Goal: Task Accomplishment & Management: Use online tool/utility

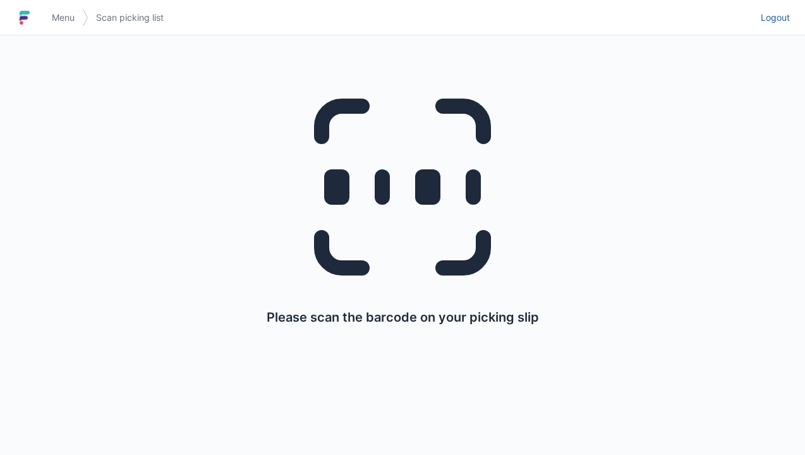
click at [774, 16] on span "Logout" at bounding box center [775, 17] width 29 height 13
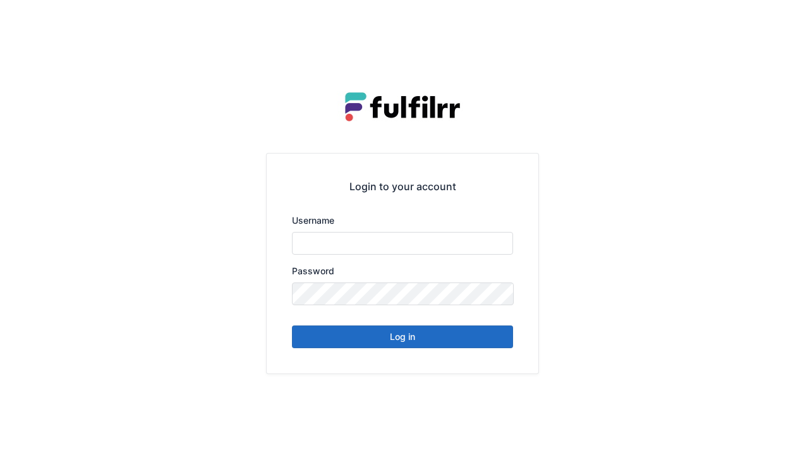
type input "******"
click at [457, 342] on button "Log in" at bounding box center [402, 336] width 221 height 23
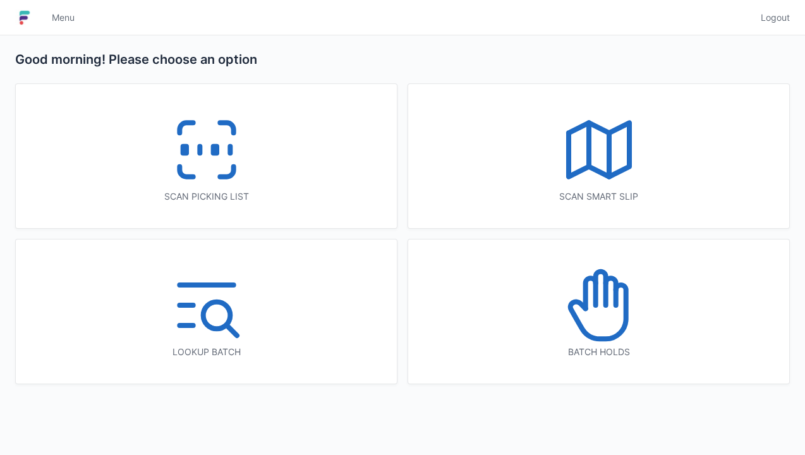
click at [601, 315] on icon at bounding box center [598, 305] width 81 height 81
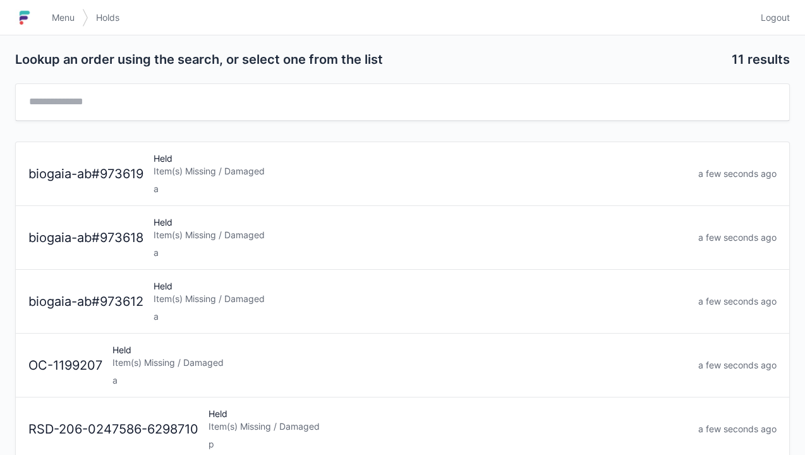
click at [772, 25] on link "Logout" at bounding box center [771, 17] width 37 height 23
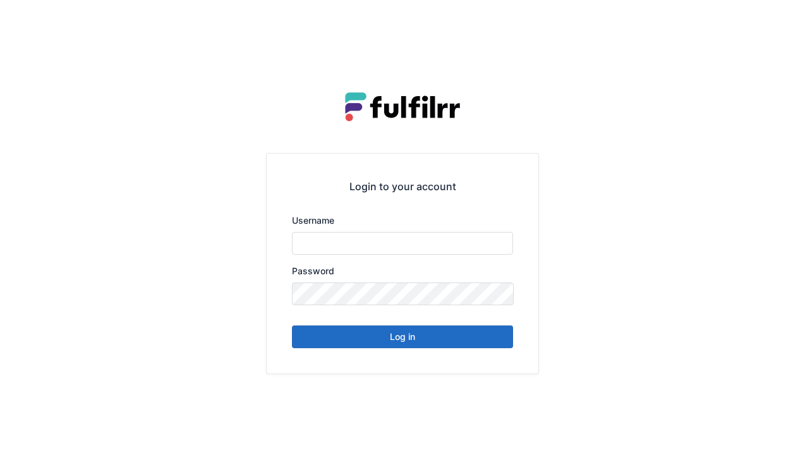
type input "******"
click at [450, 339] on button "Log in" at bounding box center [402, 336] width 221 height 23
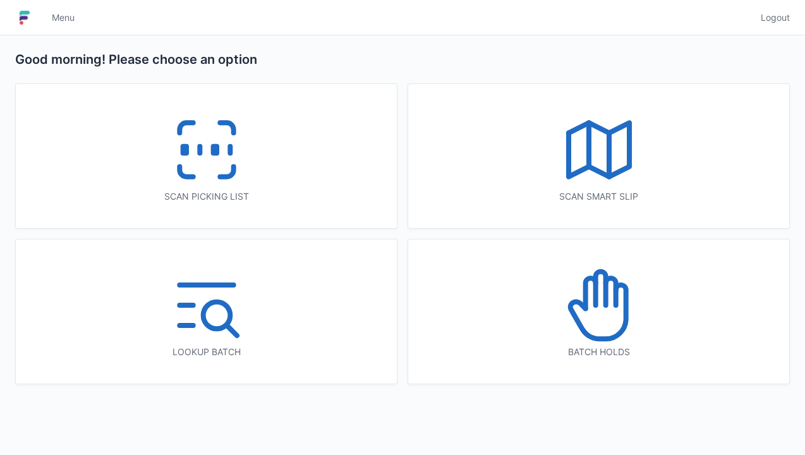
click at [625, 302] on icon at bounding box center [598, 312] width 56 height 54
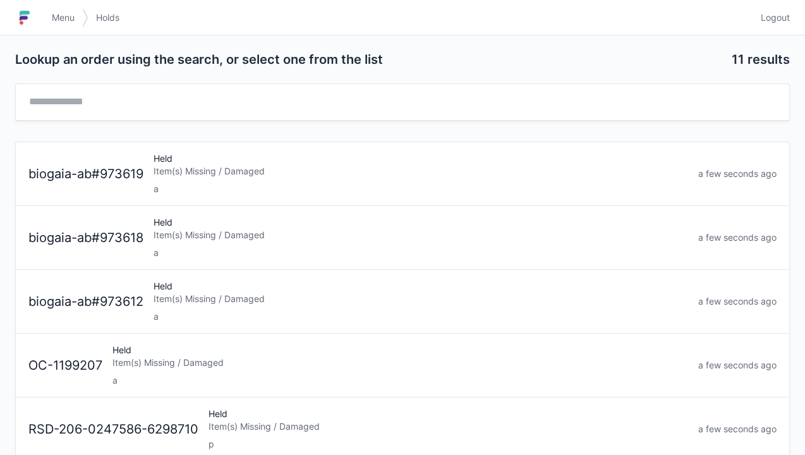
click at [387, 184] on div "a" at bounding box center [420, 189] width 534 height 13
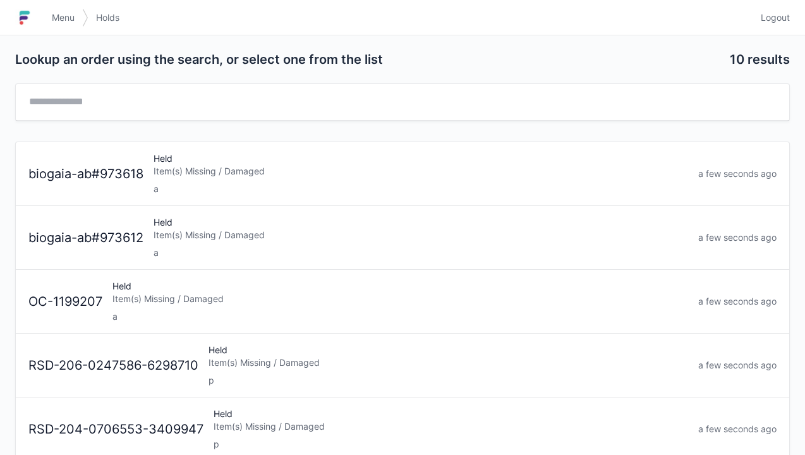
click at [385, 183] on div "a" at bounding box center [420, 189] width 534 height 13
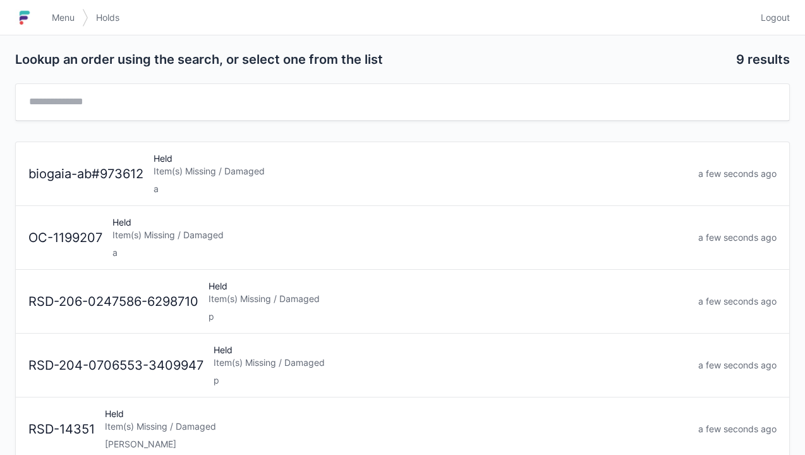
click at [346, 167] on div "Item(s) Missing / Damaged" at bounding box center [420, 171] width 534 height 13
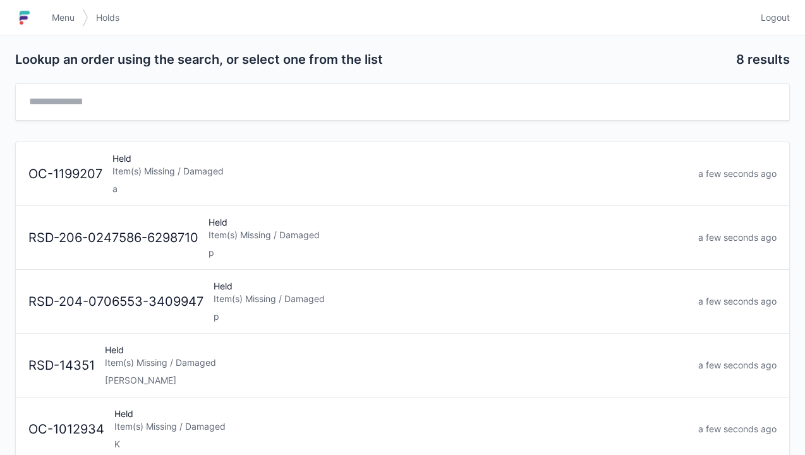
click at [769, 27] on link "Logout" at bounding box center [771, 17] width 37 height 23
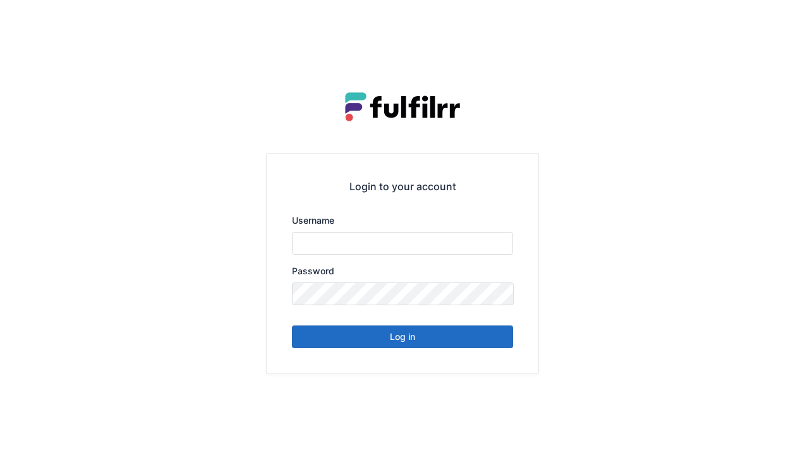
type input "******"
click at [414, 336] on button "Log in" at bounding box center [402, 336] width 221 height 23
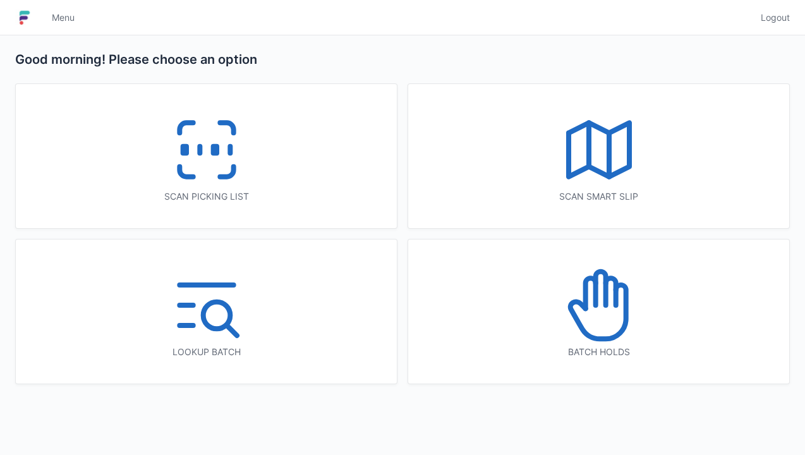
click at [233, 184] on icon at bounding box center [206, 149] width 81 height 81
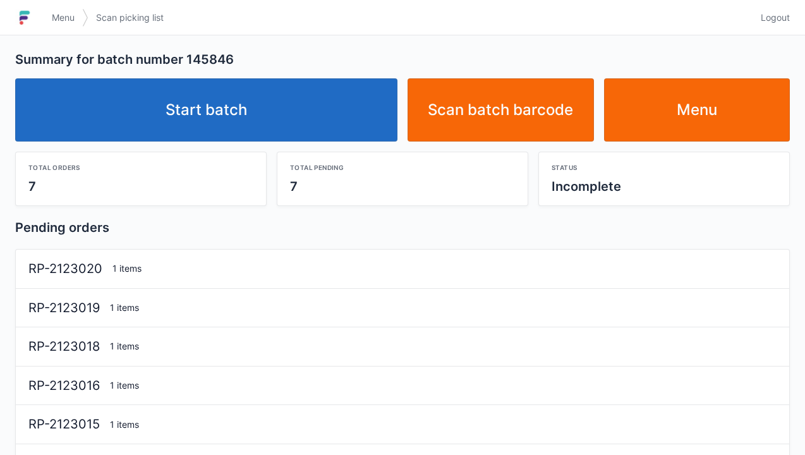
click at [334, 125] on link "Start batch" at bounding box center [206, 109] width 382 height 63
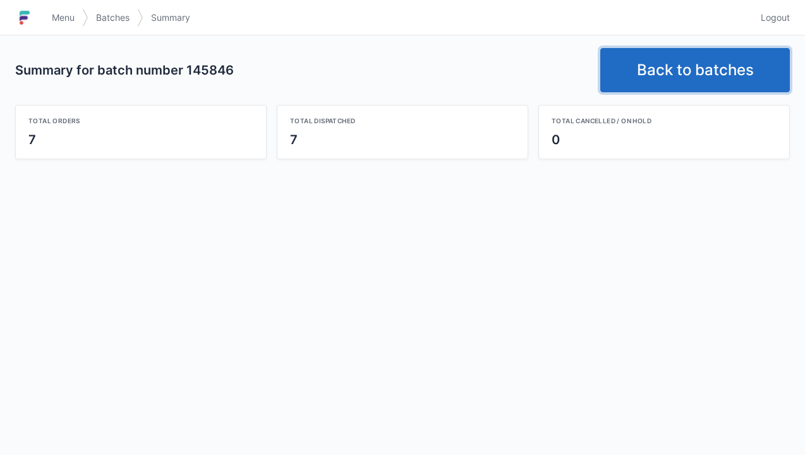
click at [718, 66] on link "Back to batches" at bounding box center [695, 70] width 190 height 44
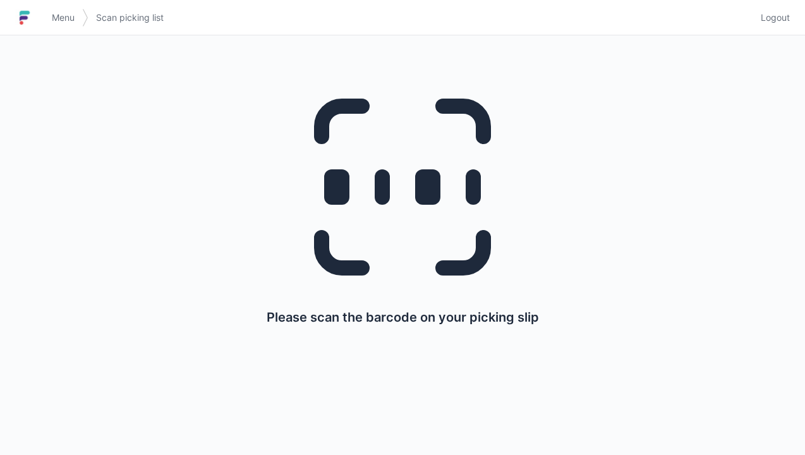
click at [778, 15] on span "Logout" at bounding box center [775, 17] width 29 height 13
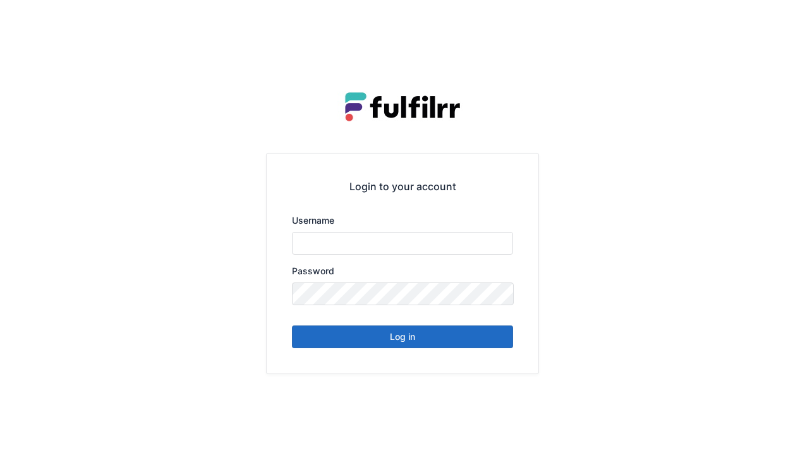
type input "******"
click at [466, 340] on button "Log in" at bounding box center [402, 336] width 221 height 23
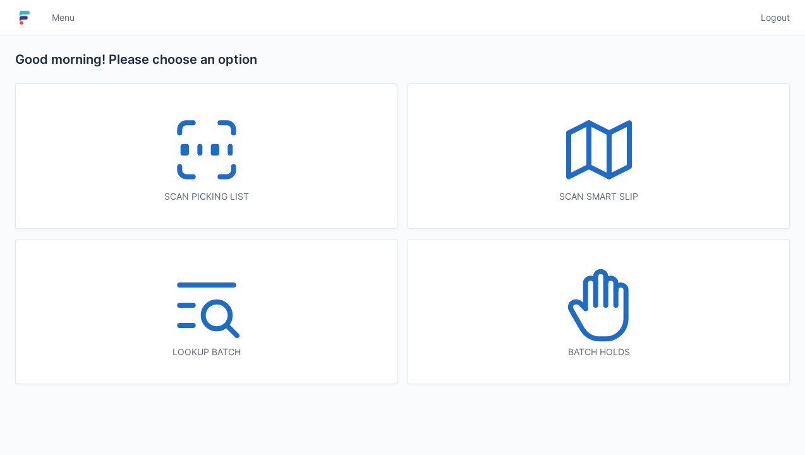
click at [218, 164] on icon at bounding box center [206, 149] width 81 height 81
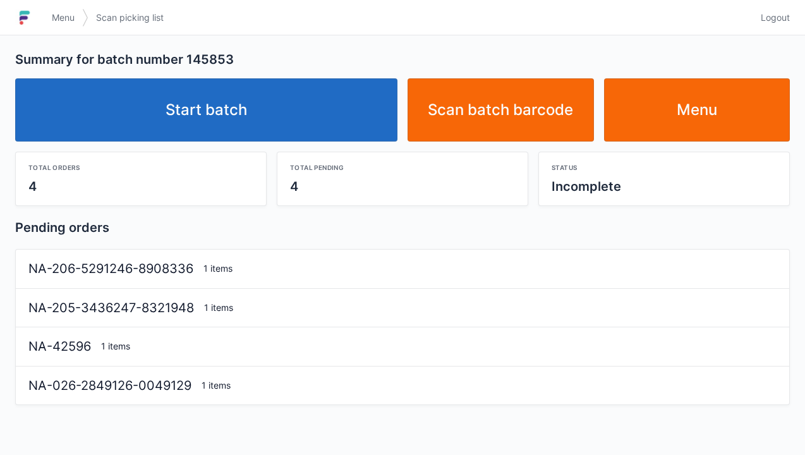
click at [289, 84] on link "Start batch" at bounding box center [206, 109] width 382 height 63
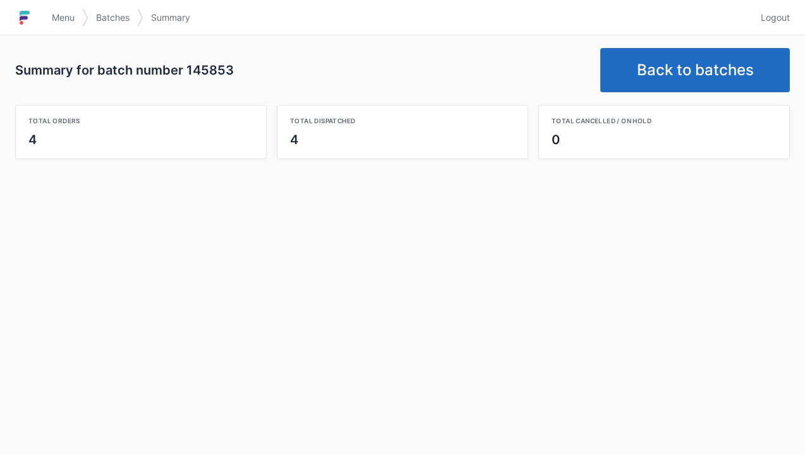
click at [708, 77] on link "Back to batches" at bounding box center [695, 70] width 190 height 44
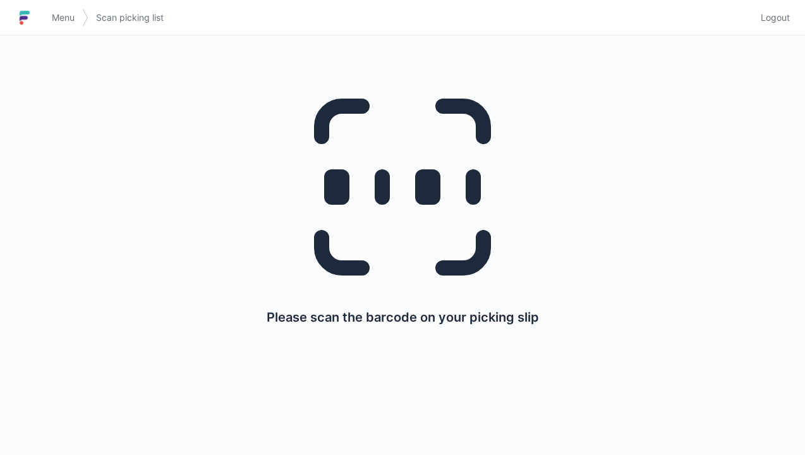
click at [778, 24] on link "Logout" at bounding box center [771, 17] width 37 height 23
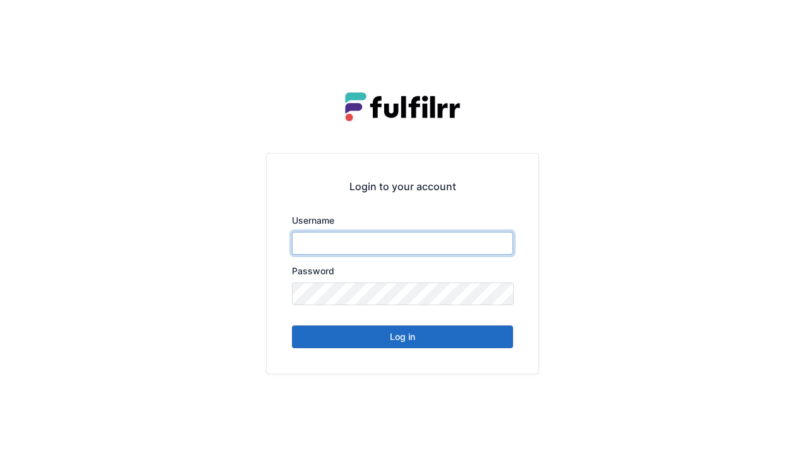
type input "******"
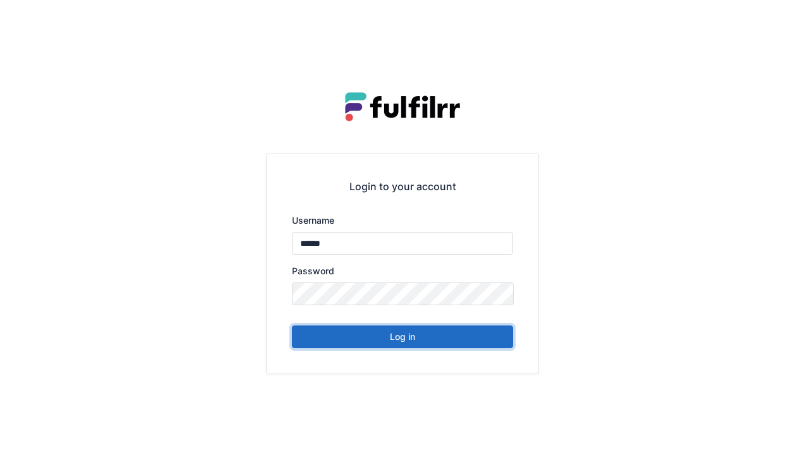
click at [442, 341] on button "Log in" at bounding box center [402, 336] width 221 height 23
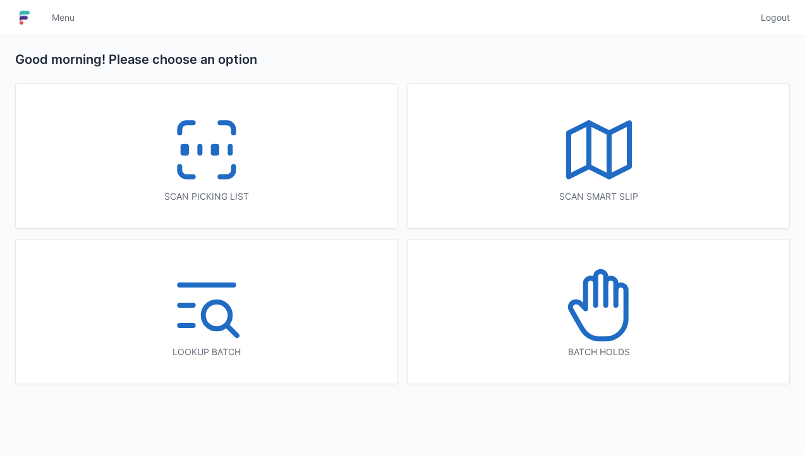
click at [226, 179] on icon at bounding box center [206, 149] width 81 height 81
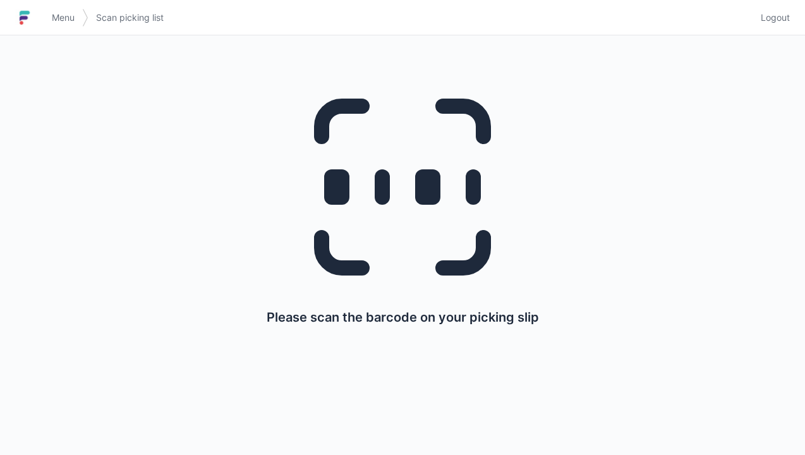
click at [773, 28] on link "Logout" at bounding box center [771, 17] width 37 height 23
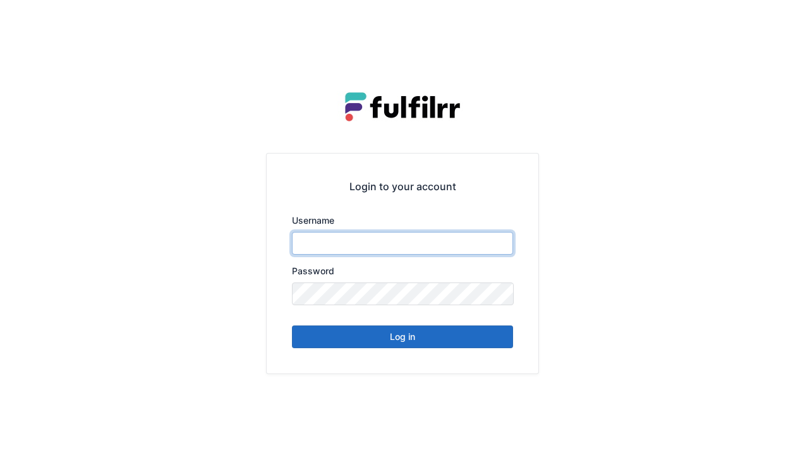
type input "******"
click at [467, 340] on button "Log in" at bounding box center [402, 336] width 221 height 23
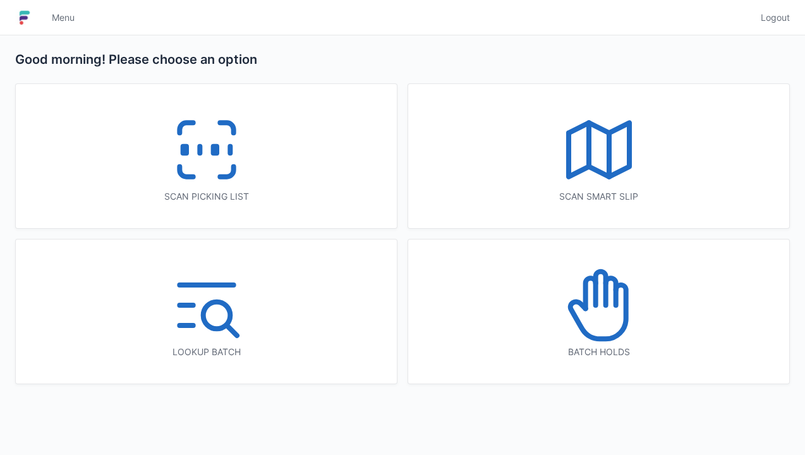
click at [262, 178] on div "Scan picking list" at bounding box center [206, 156] width 381 height 144
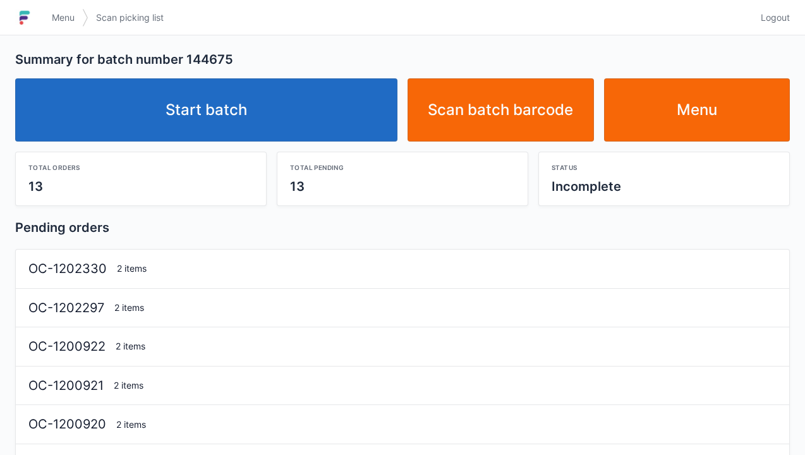
click at [344, 101] on link "Start batch" at bounding box center [206, 109] width 382 height 63
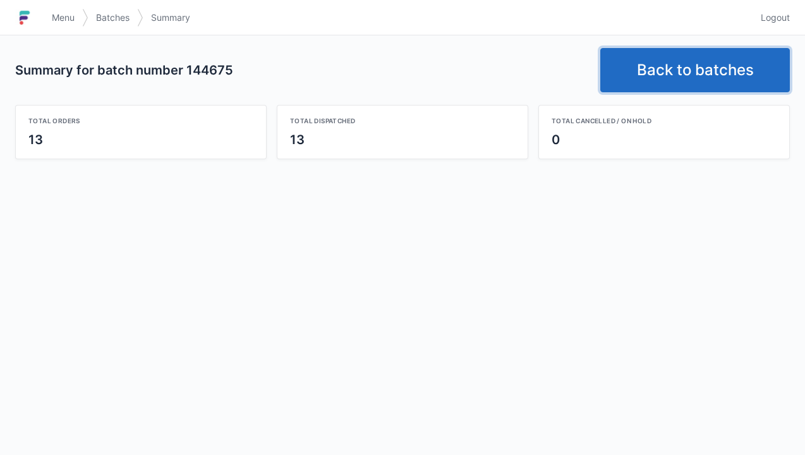
click at [689, 85] on link "Back to batches" at bounding box center [695, 70] width 190 height 44
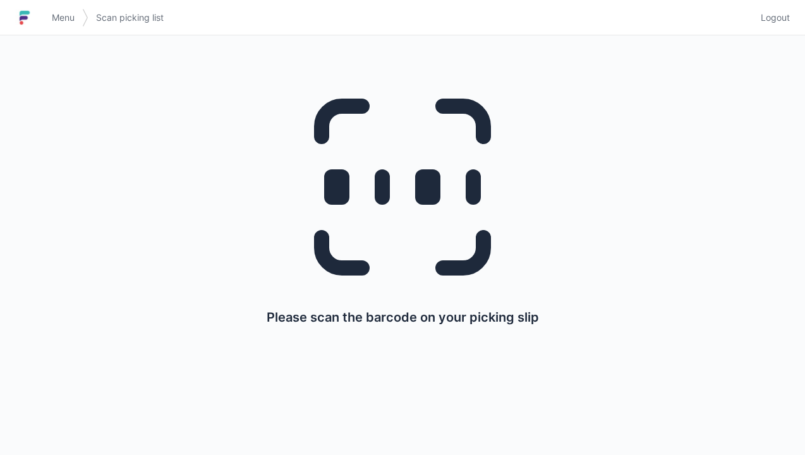
click at [778, 11] on link "Logout" at bounding box center [771, 17] width 37 height 23
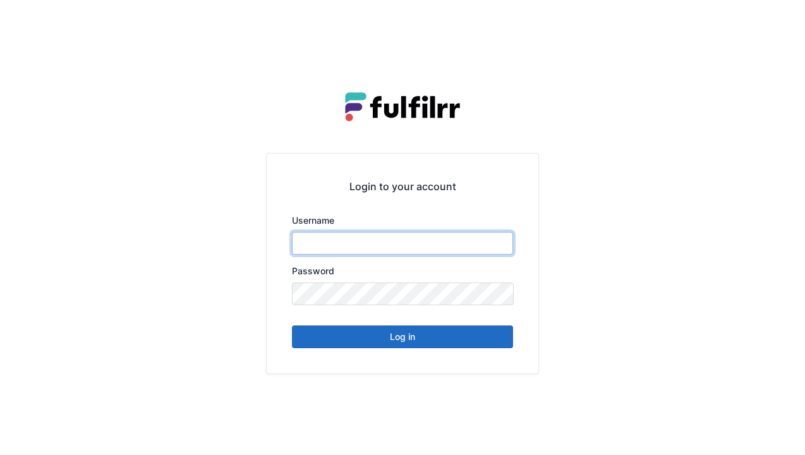
type input "******"
click at [433, 346] on button "Log in" at bounding box center [402, 336] width 221 height 23
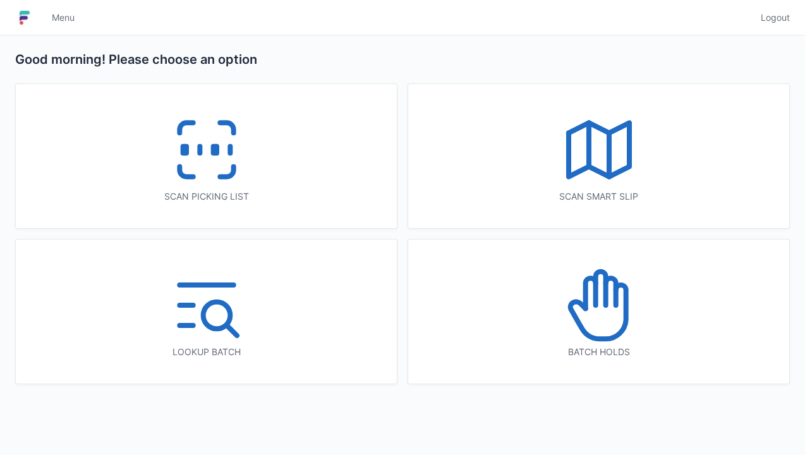
click at [224, 177] on icon at bounding box center [226, 172] width 13 height 10
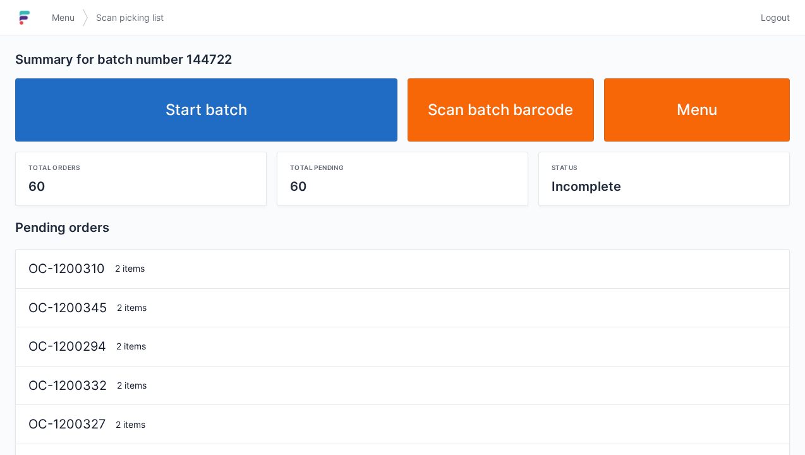
click at [335, 112] on link "Start batch" at bounding box center [206, 109] width 382 height 63
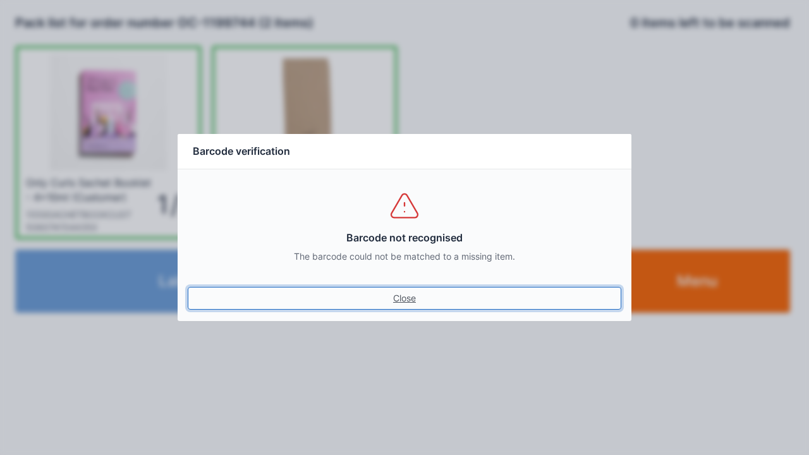
click link "Close" at bounding box center [404, 298] width 433 height 23
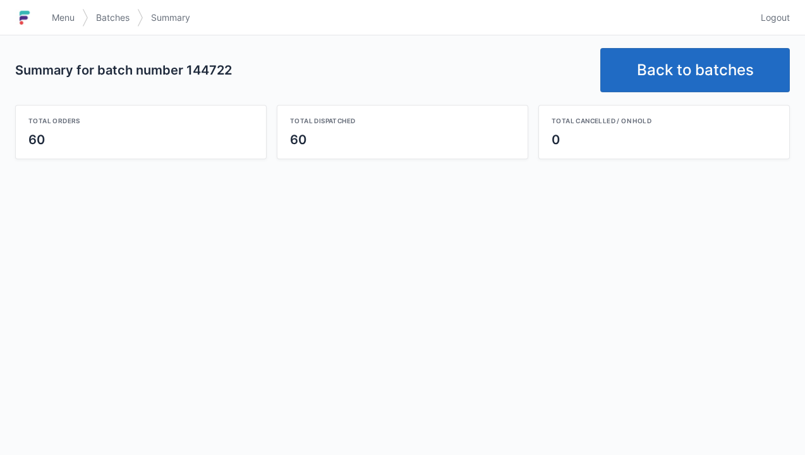
click at [722, 60] on link "Back to batches" at bounding box center [695, 70] width 190 height 44
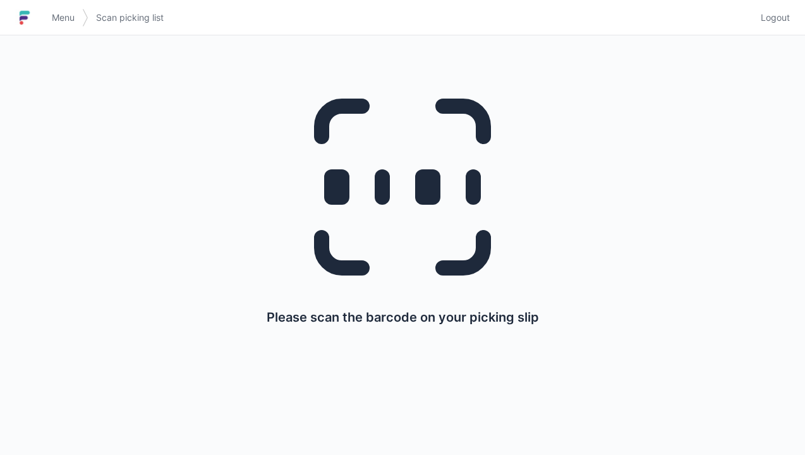
click at [776, 27] on link "Logout" at bounding box center [771, 17] width 37 height 23
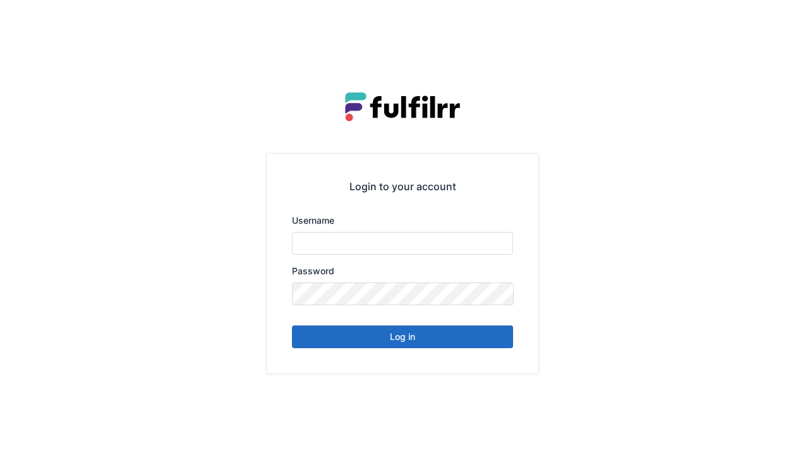
type input "******"
click at [480, 345] on button "Log in" at bounding box center [402, 336] width 221 height 23
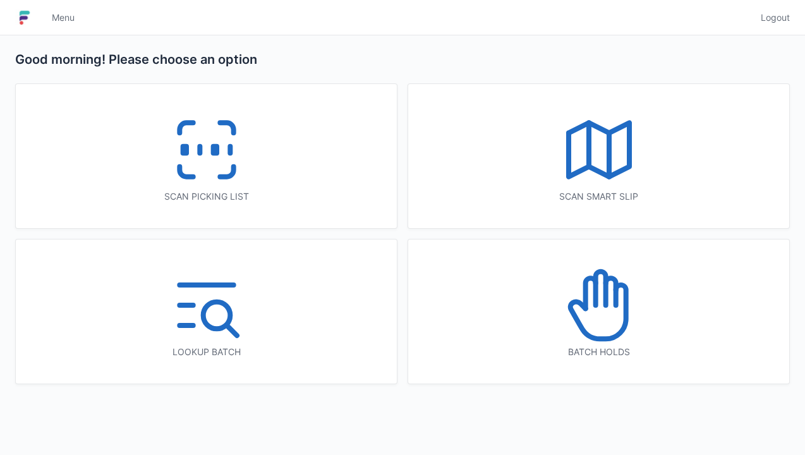
click at [221, 173] on icon at bounding box center [206, 149] width 81 height 81
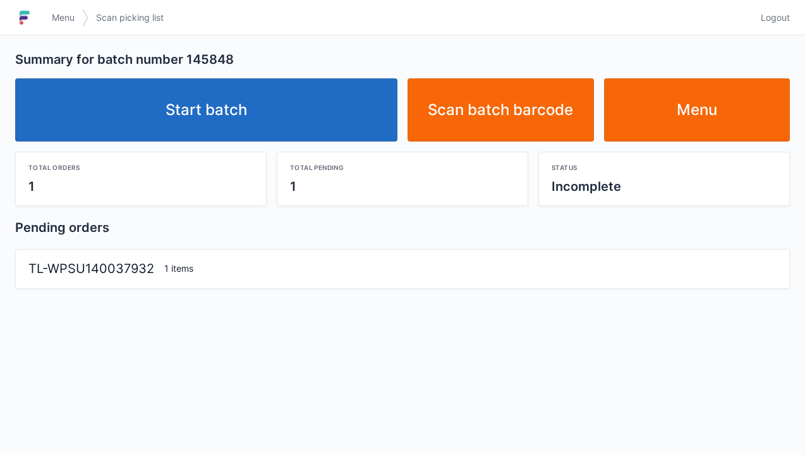
click at [294, 124] on link "Start batch" at bounding box center [206, 109] width 382 height 63
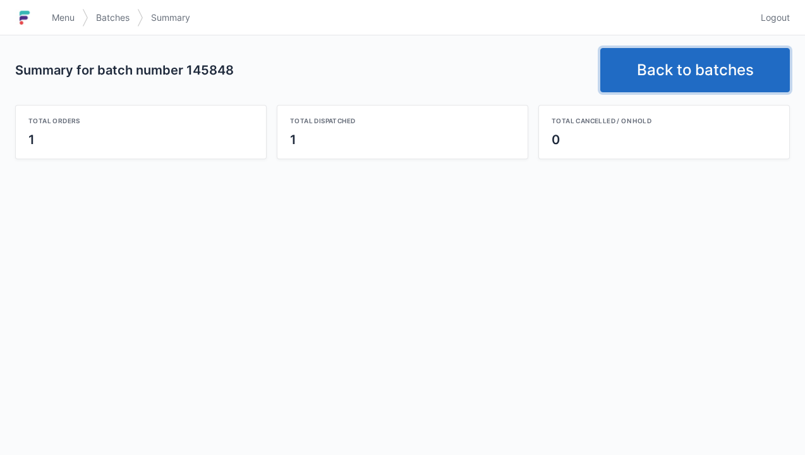
click at [721, 63] on link "Back to batches" at bounding box center [695, 70] width 190 height 44
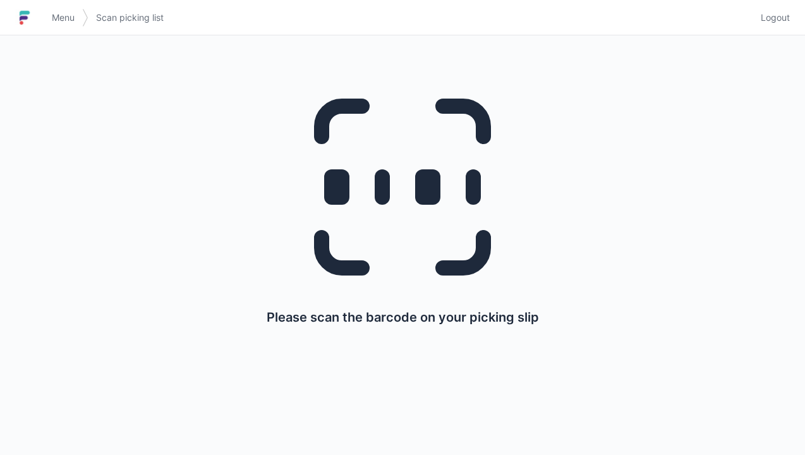
click at [774, 18] on span "Logout" at bounding box center [775, 17] width 29 height 13
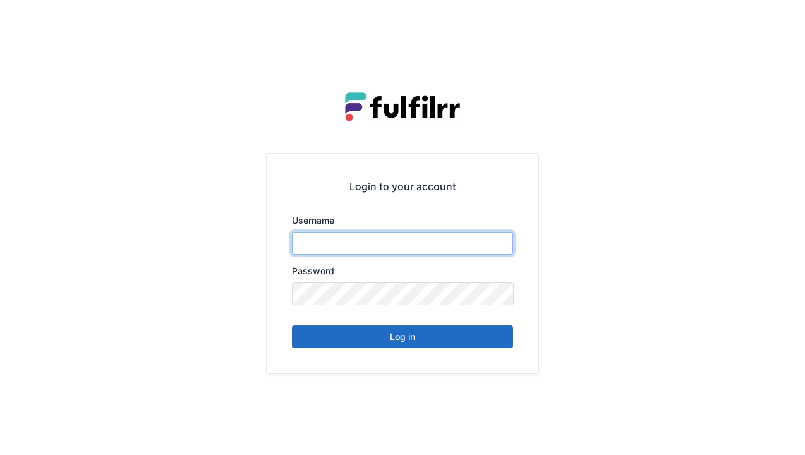
type input "******"
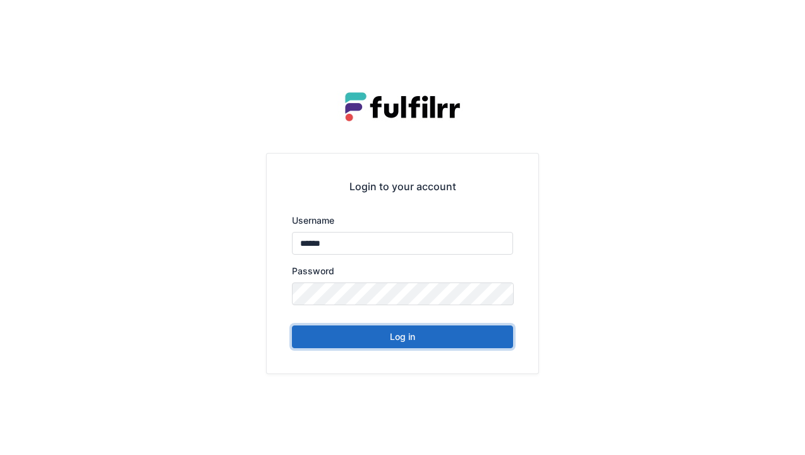
click at [474, 335] on button "Log in" at bounding box center [402, 336] width 221 height 23
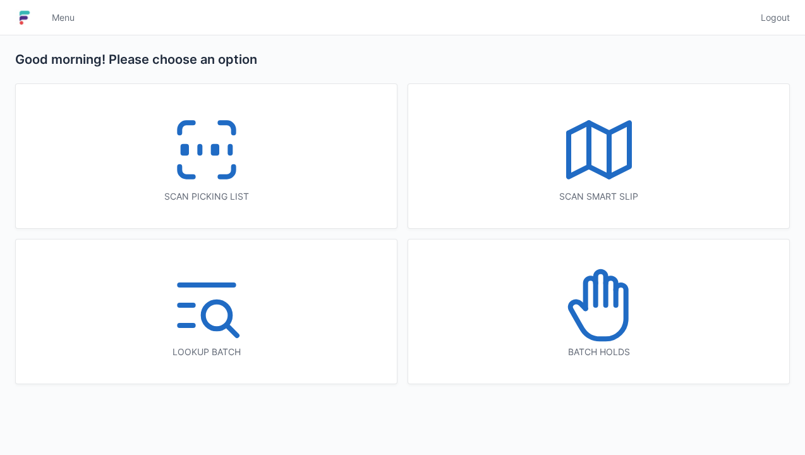
click at [246, 176] on icon at bounding box center [206, 149] width 81 height 81
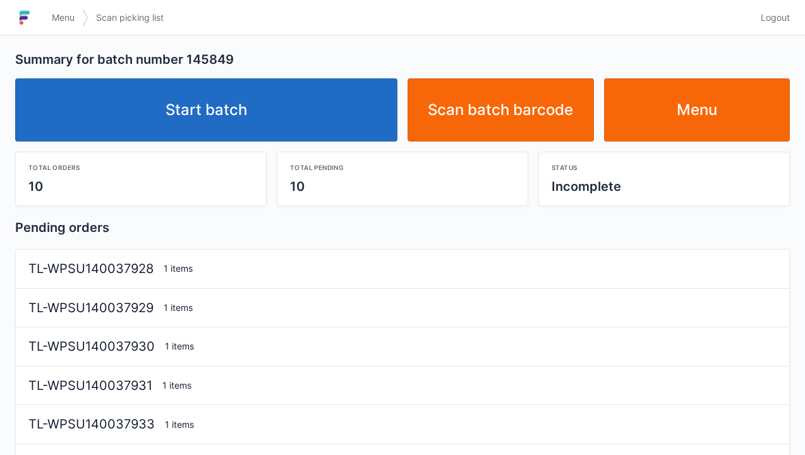
click at [363, 116] on link "Start batch" at bounding box center [206, 109] width 382 height 63
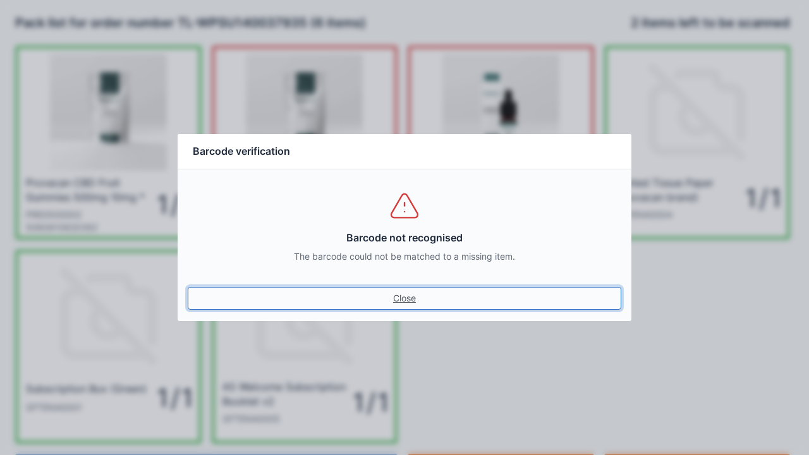
click at [409, 287] on link "Close" at bounding box center [404, 298] width 433 height 23
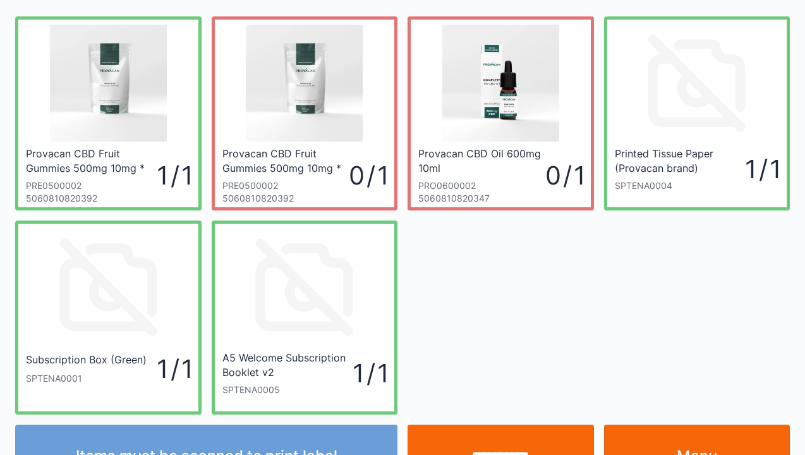
scroll to position [73, 0]
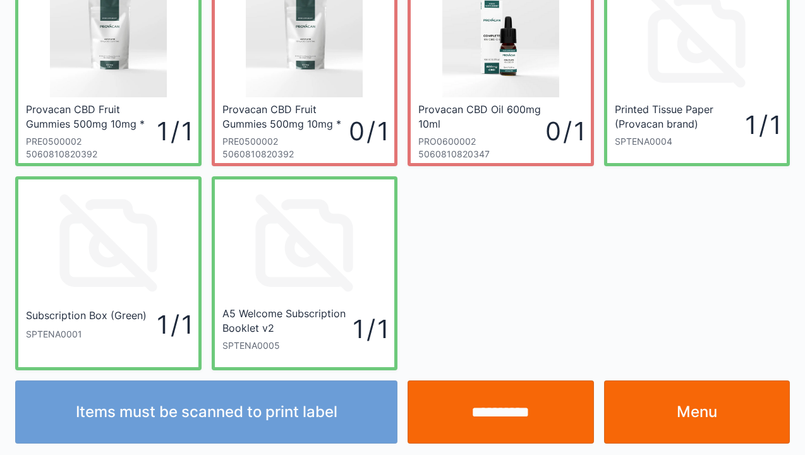
click at [671, 408] on link "Menu" at bounding box center [697, 411] width 186 height 63
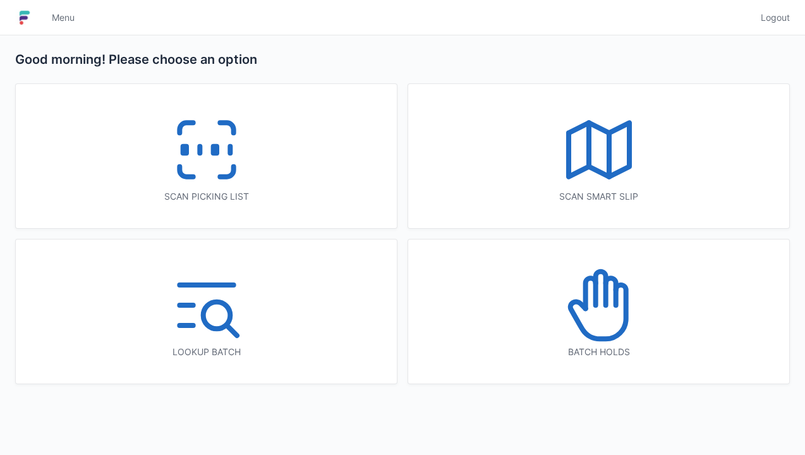
click at [207, 172] on icon at bounding box center [206, 149] width 81 height 81
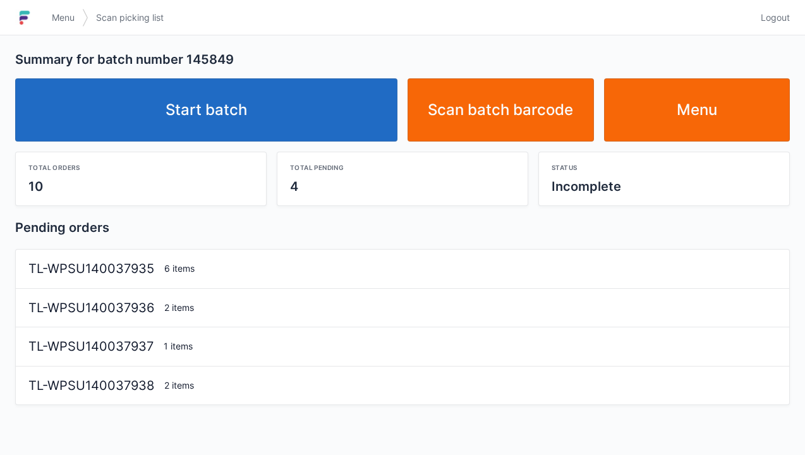
click at [298, 123] on link "Start batch" at bounding box center [206, 109] width 382 height 63
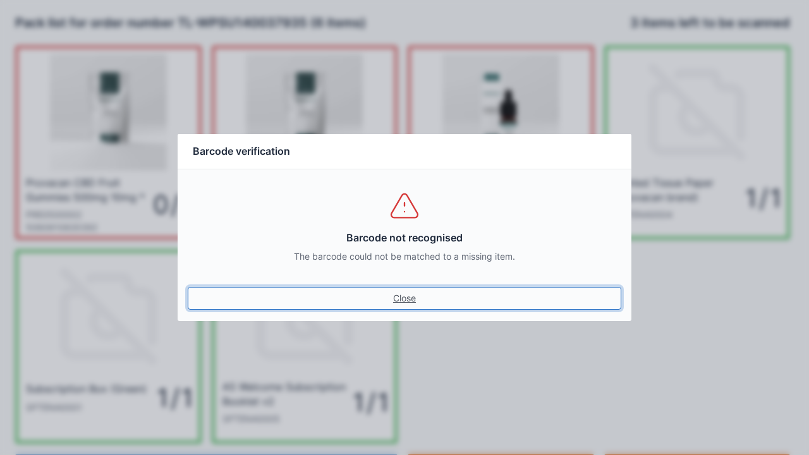
click at [409, 297] on link "Close" at bounding box center [404, 298] width 433 height 23
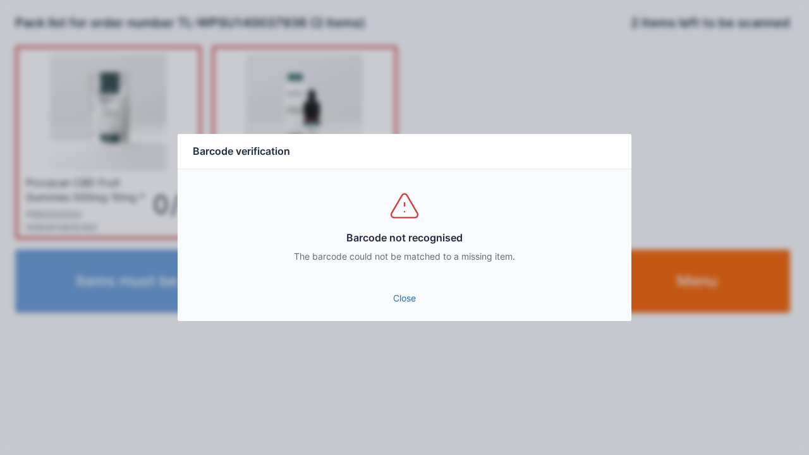
click at [415, 280] on div "Barcode not recognised The barcode could not be matched to a missing item." at bounding box center [405, 226] width 454 height 114
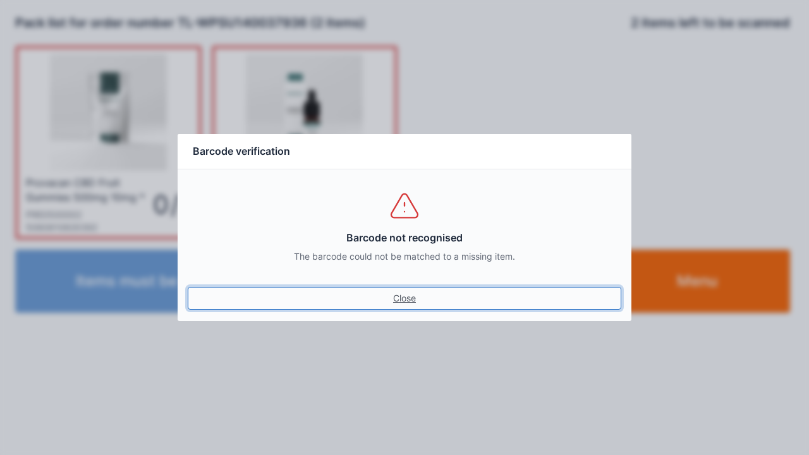
click at [408, 293] on link "Close" at bounding box center [404, 298] width 433 height 23
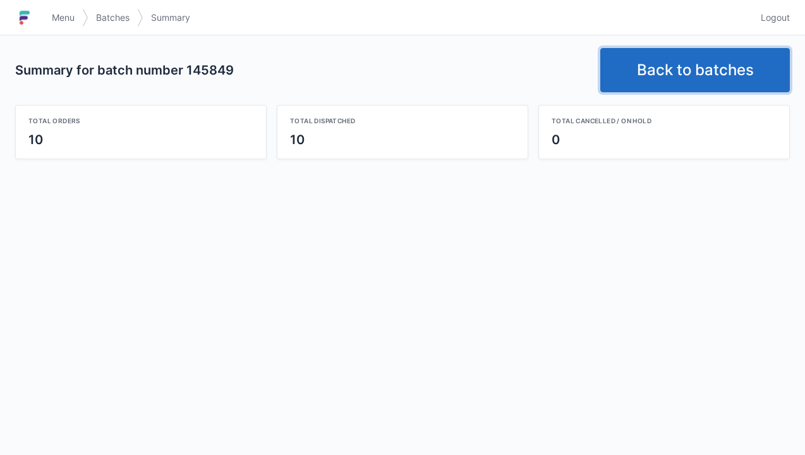
click at [685, 75] on link "Back to batches" at bounding box center [695, 70] width 190 height 44
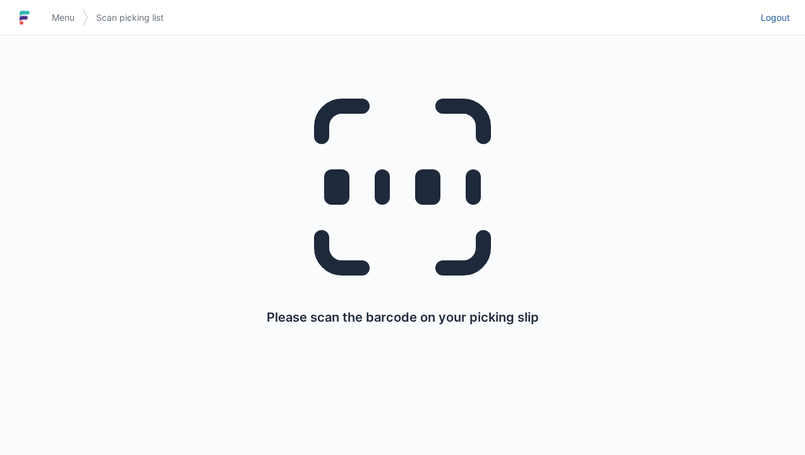
click at [774, 25] on link "Logout" at bounding box center [771, 17] width 37 height 23
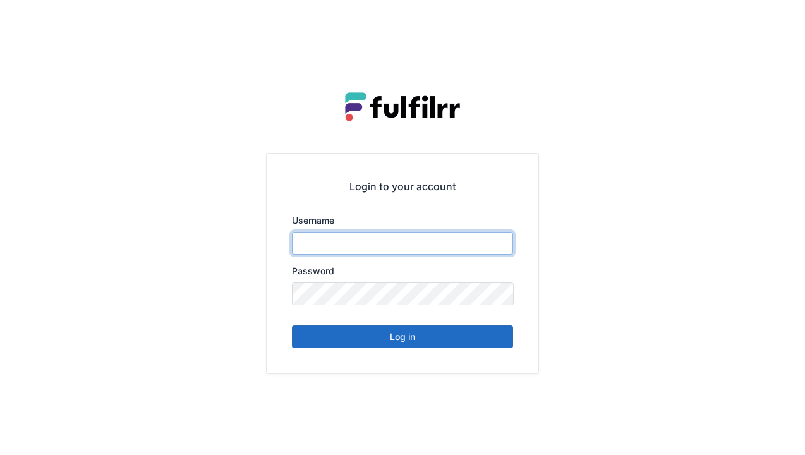
type input "******"
click at [486, 342] on button "Log in" at bounding box center [402, 336] width 221 height 23
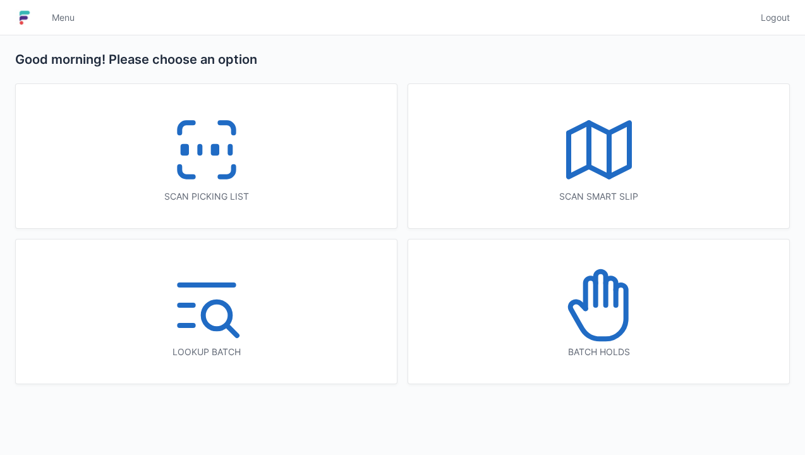
click at [230, 171] on icon at bounding box center [206, 149] width 81 height 81
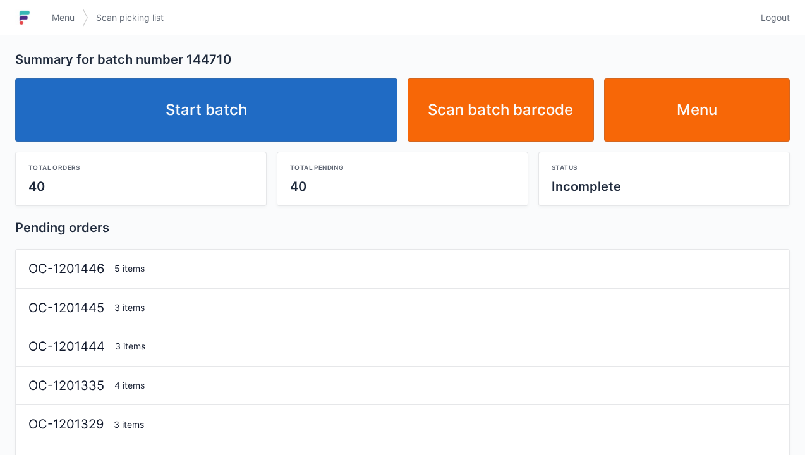
click at [340, 120] on link "Start batch" at bounding box center [206, 109] width 382 height 63
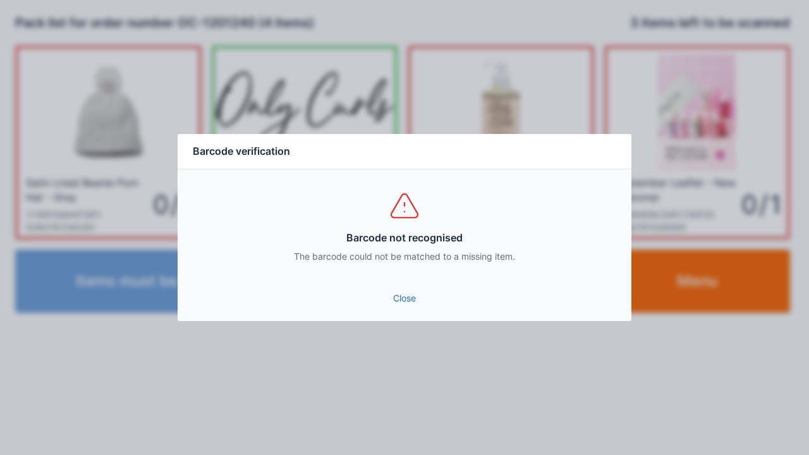
click at [407, 303] on link "Close" at bounding box center [404, 298] width 433 height 23
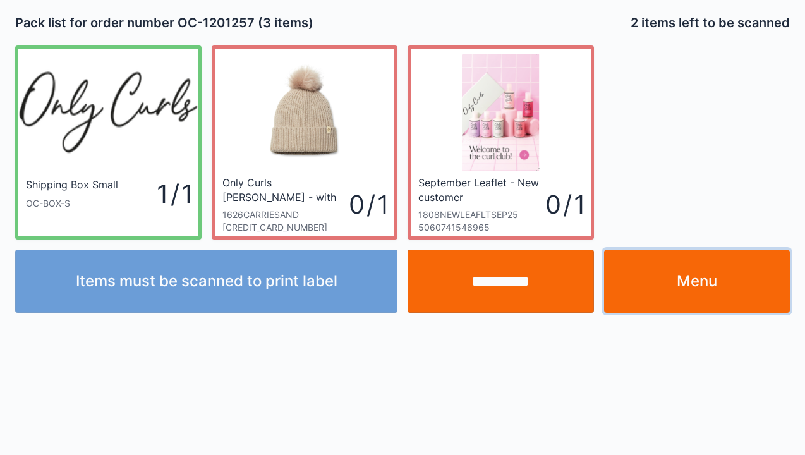
click at [694, 297] on link "Menu" at bounding box center [697, 281] width 186 height 63
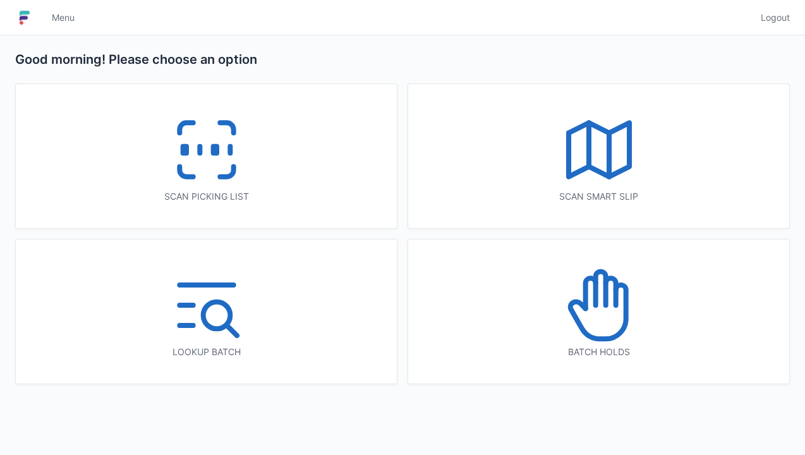
click at [629, 318] on icon at bounding box center [598, 305] width 81 height 81
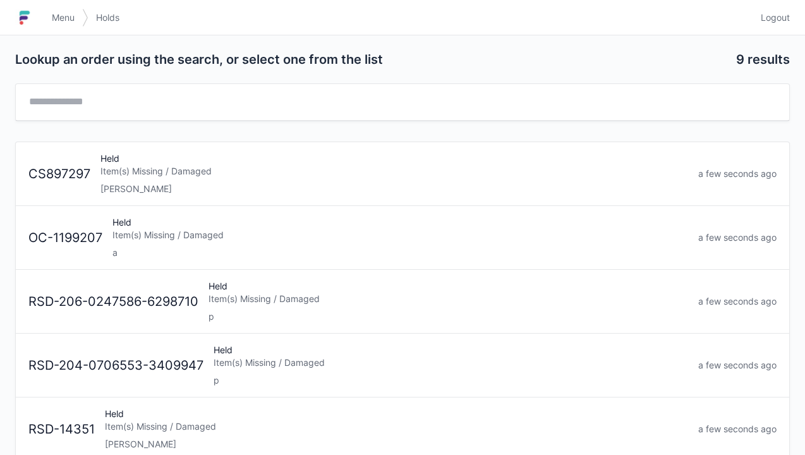
click at [339, 224] on div "Held Item(s) Missing / Damaged a" at bounding box center [400, 237] width 586 height 43
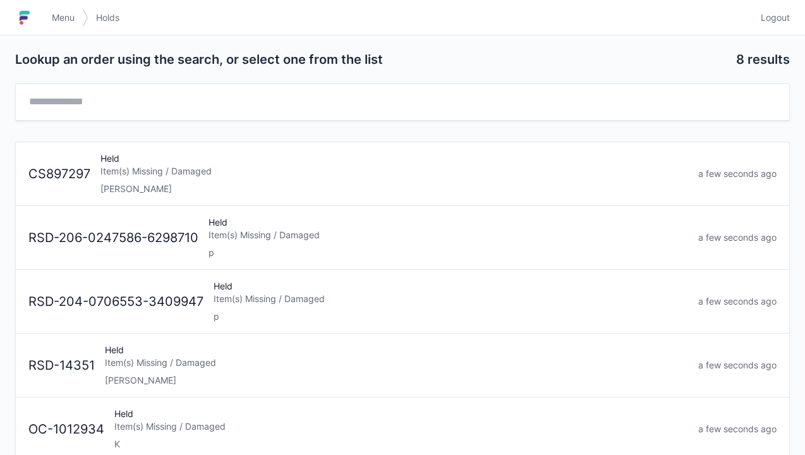
click at [782, 13] on span "Logout" at bounding box center [775, 17] width 29 height 13
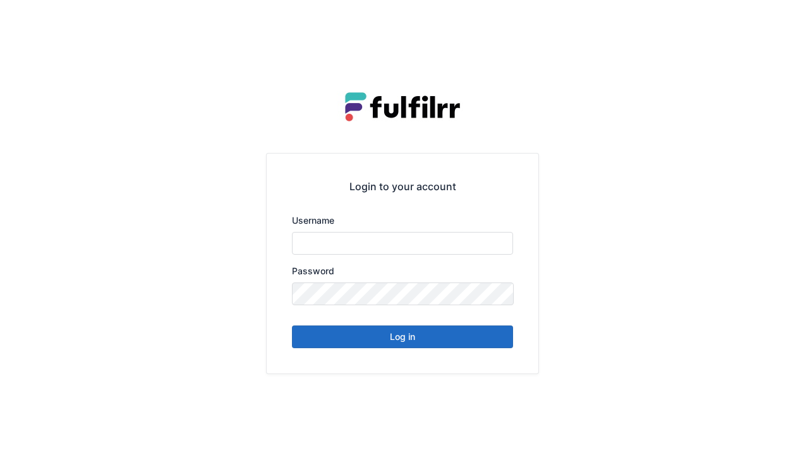
type input "******"
click at [431, 345] on button "Log in" at bounding box center [402, 336] width 221 height 23
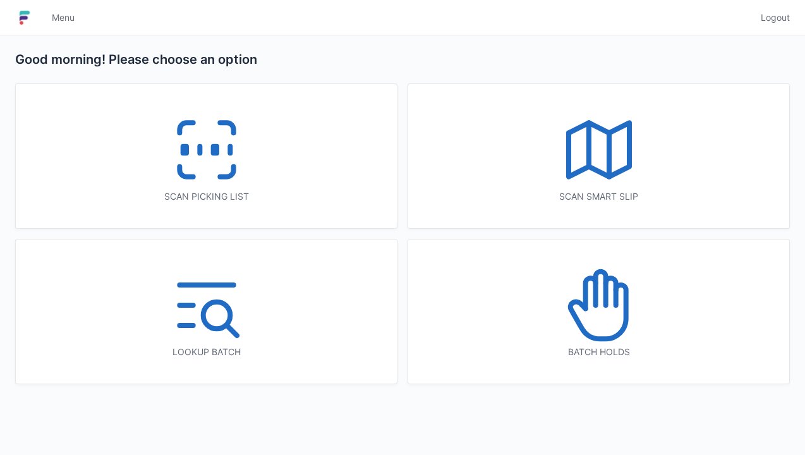
click at [219, 160] on icon at bounding box center [206, 149] width 81 height 81
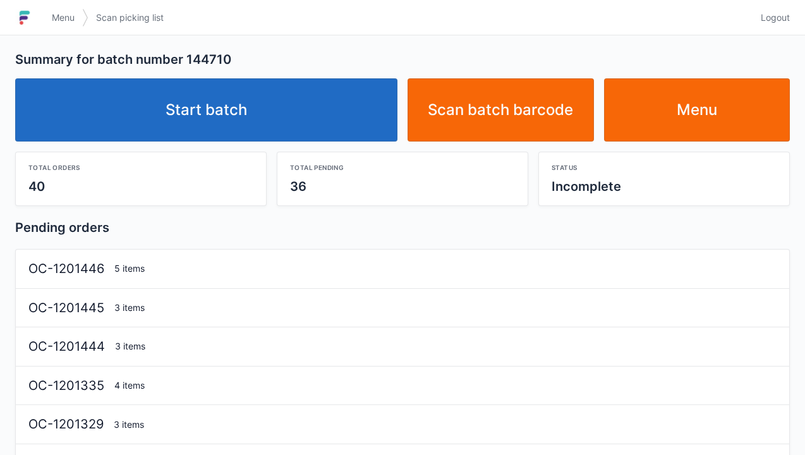
click at [303, 125] on link "Start batch" at bounding box center [206, 109] width 382 height 63
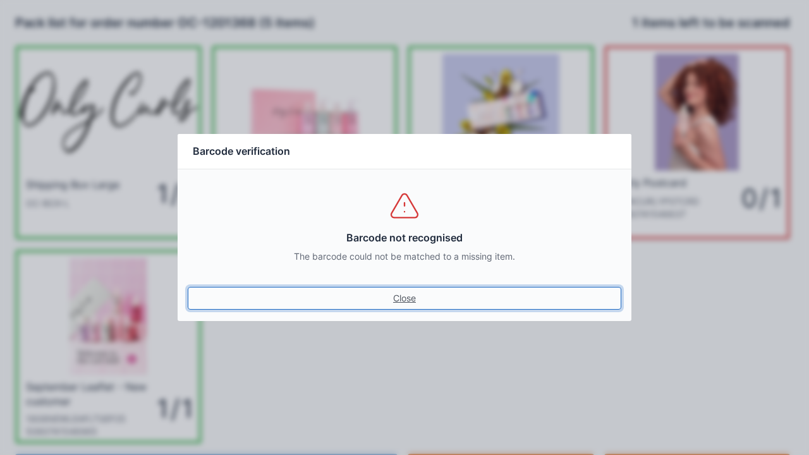
click at [406, 301] on link "Close" at bounding box center [404, 298] width 433 height 23
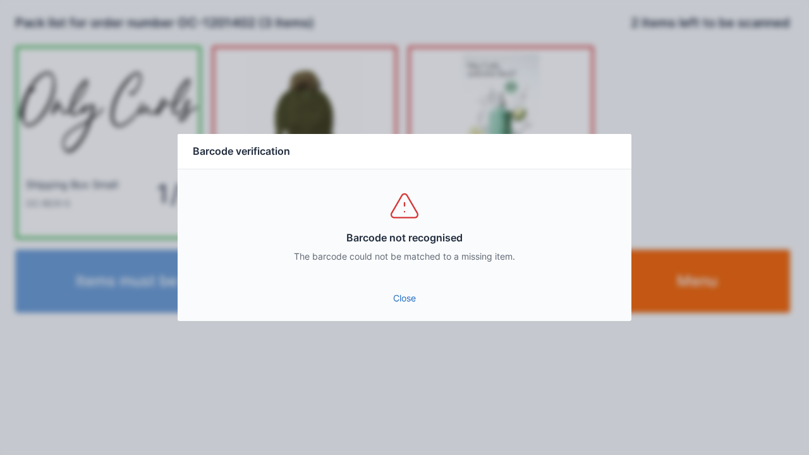
click at [414, 307] on link "Close" at bounding box center [404, 298] width 433 height 23
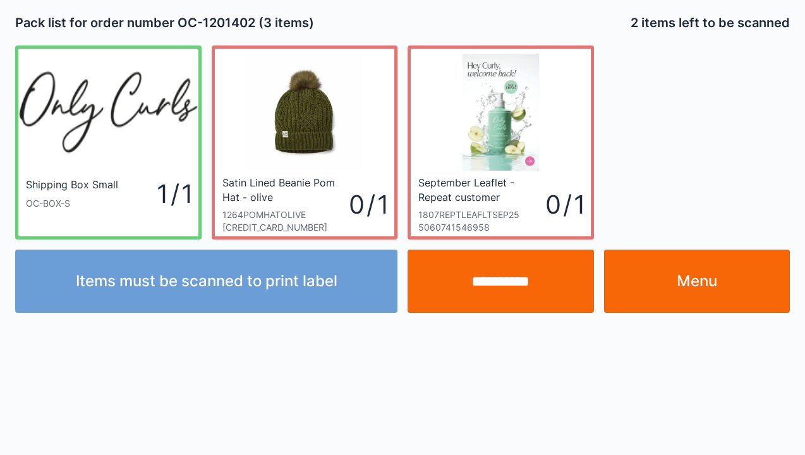
click at [707, 291] on link "Menu" at bounding box center [697, 281] width 186 height 63
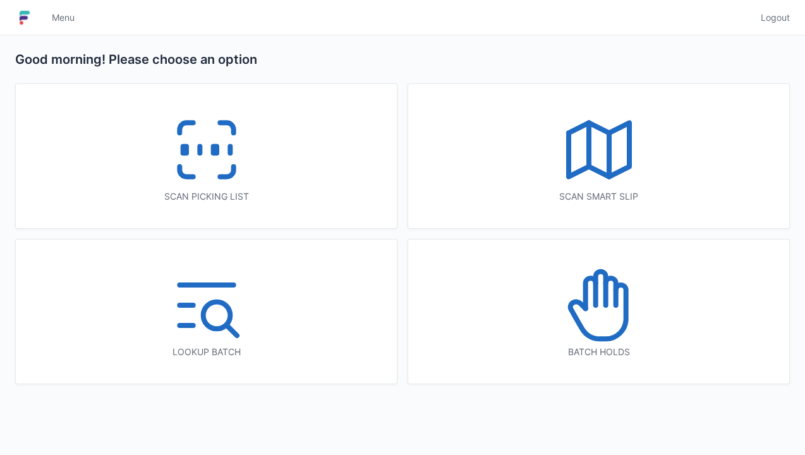
click at [245, 157] on icon at bounding box center [206, 149] width 81 height 81
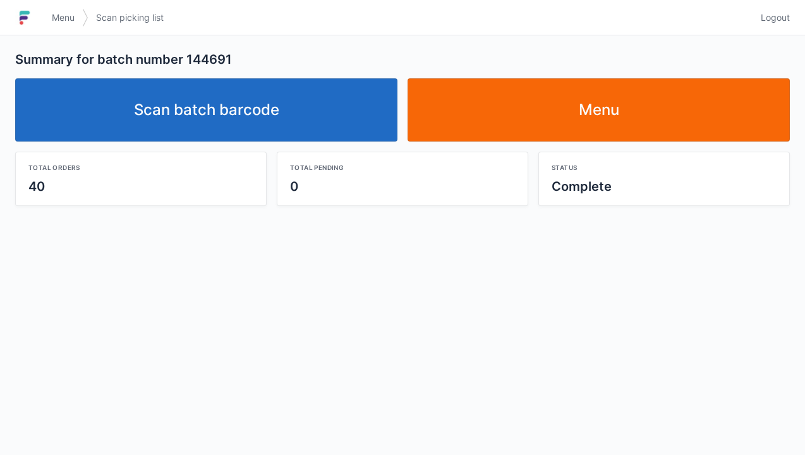
click at [278, 102] on link "Scan batch barcode" at bounding box center [206, 109] width 382 height 63
click at [595, 114] on link "Menu" at bounding box center [598, 109] width 382 height 63
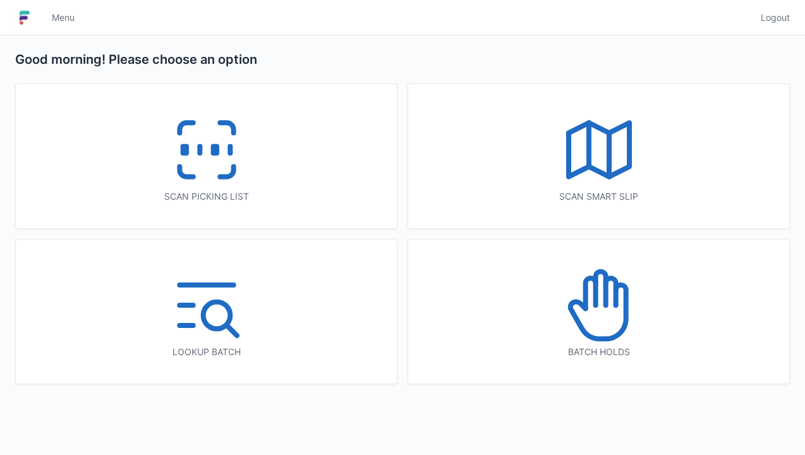
click at [220, 152] on icon at bounding box center [206, 149] width 81 height 81
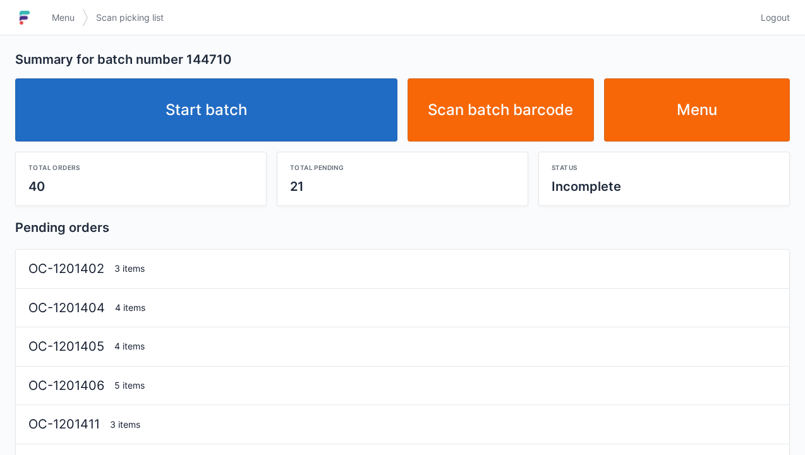
click at [322, 123] on link "Start batch" at bounding box center [206, 109] width 382 height 63
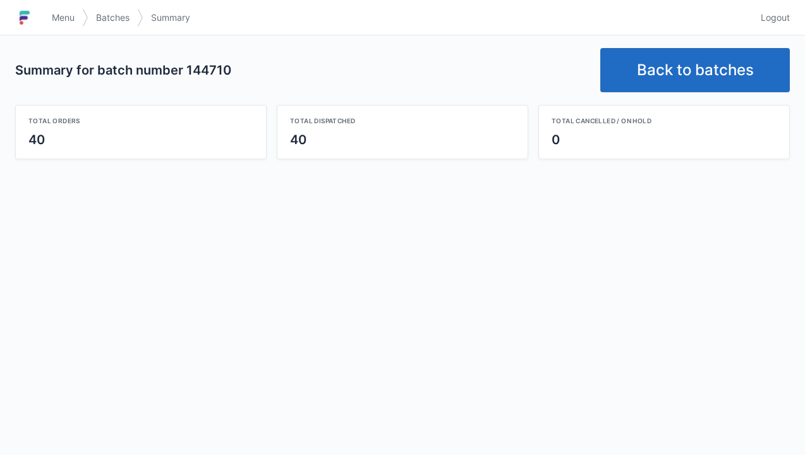
click at [692, 69] on link "Back to batches" at bounding box center [695, 70] width 190 height 44
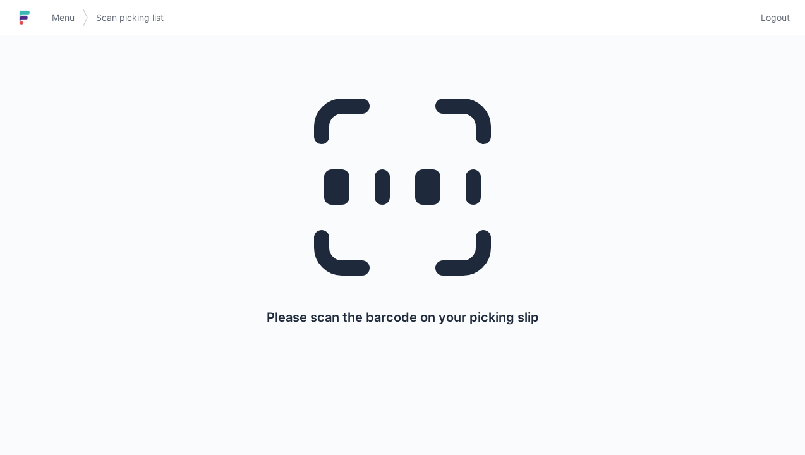
click at [785, 21] on span "Logout" at bounding box center [775, 17] width 29 height 13
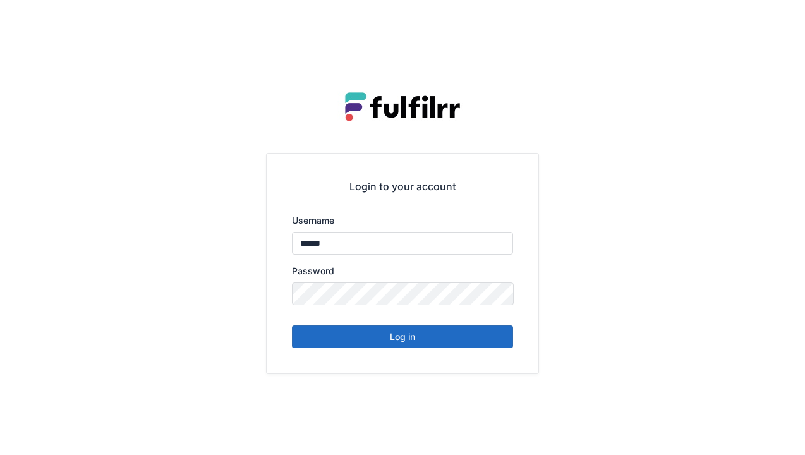
click at [453, 346] on button "Log in" at bounding box center [402, 336] width 221 height 23
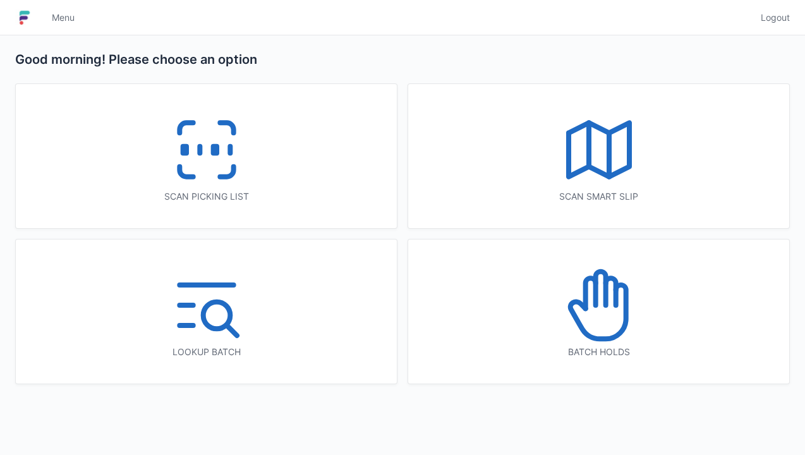
click at [206, 200] on div "Scan picking list" at bounding box center [206, 196] width 330 height 13
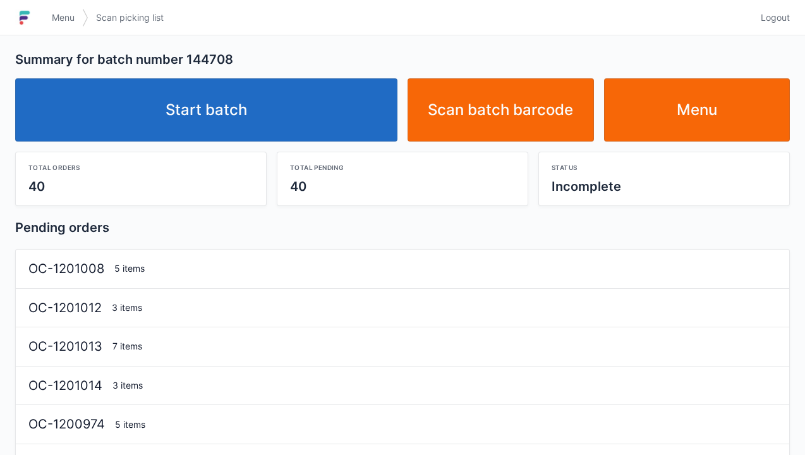
click at [255, 123] on link "Start batch" at bounding box center [206, 109] width 382 height 63
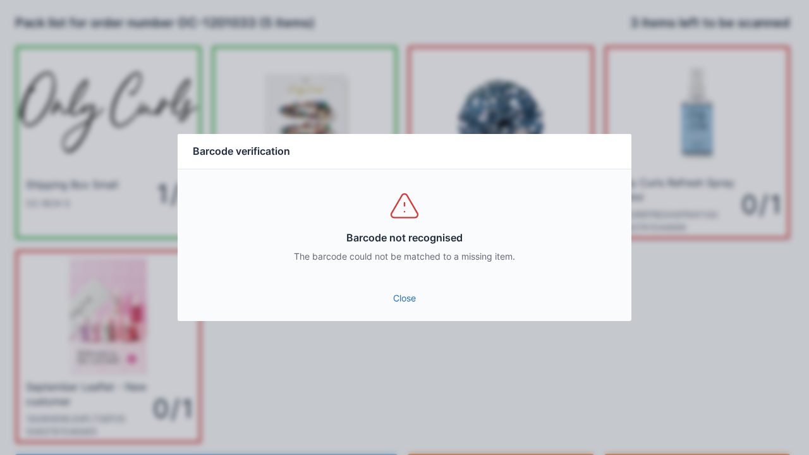
click at [418, 318] on div "Close" at bounding box center [405, 302] width 454 height 38
click at [398, 288] on link "Close" at bounding box center [404, 298] width 433 height 23
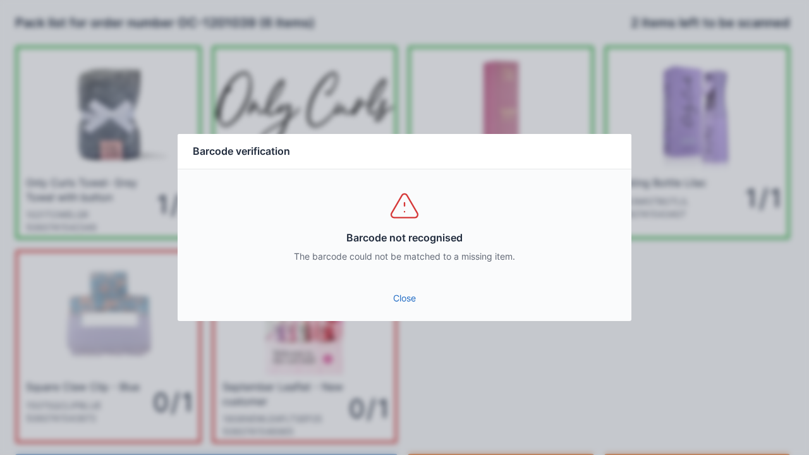
click at [400, 308] on link "Close" at bounding box center [404, 298] width 433 height 23
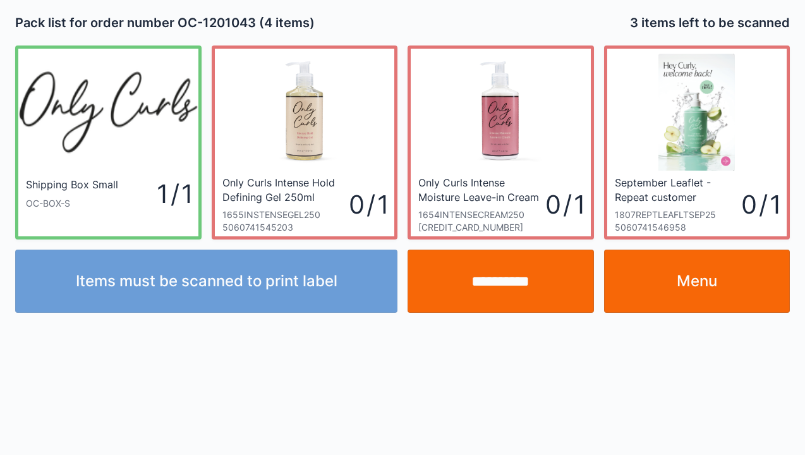
click at [678, 277] on link "Menu" at bounding box center [697, 281] width 186 height 63
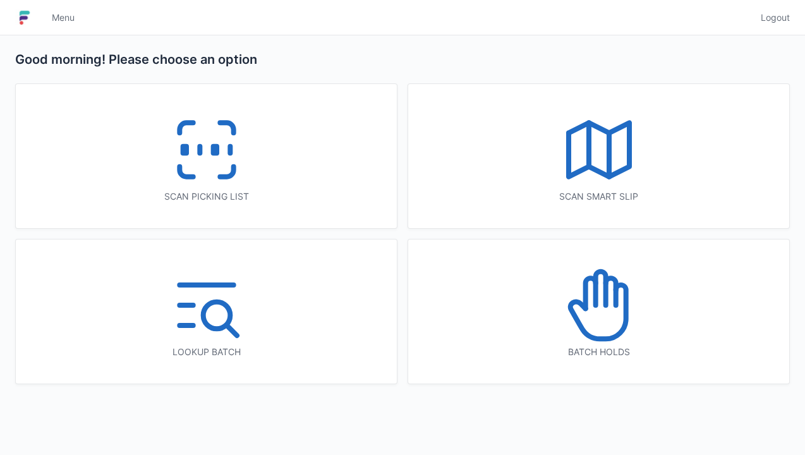
click at [207, 155] on icon at bounding box center [206, 149] width 81 height 81
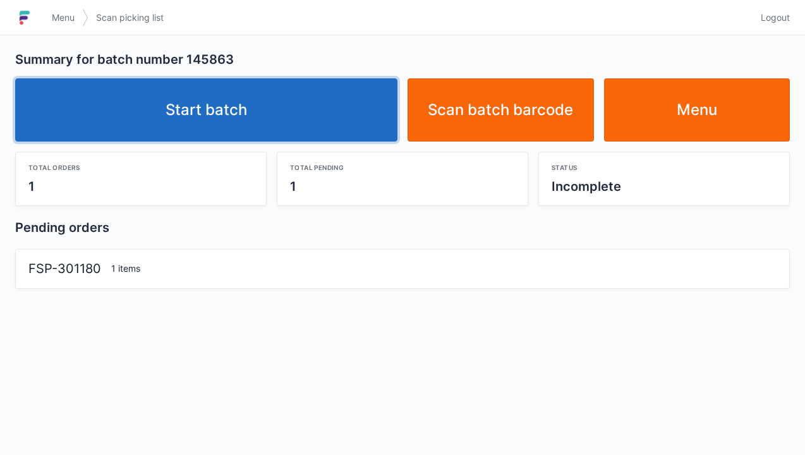
click at [298, 105] on link "Start batch" at bounding box center [206, 109] width 382 height 63
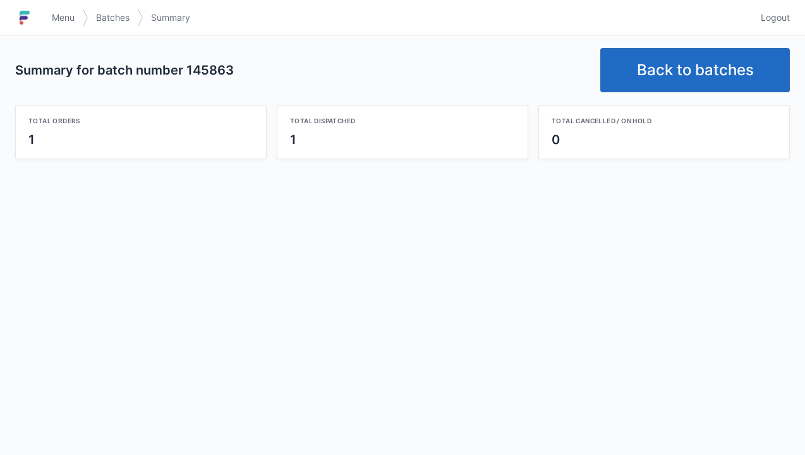
click at [728, 90] on link "Back to batches" at bounding box center [695, 70] width 190 height 44
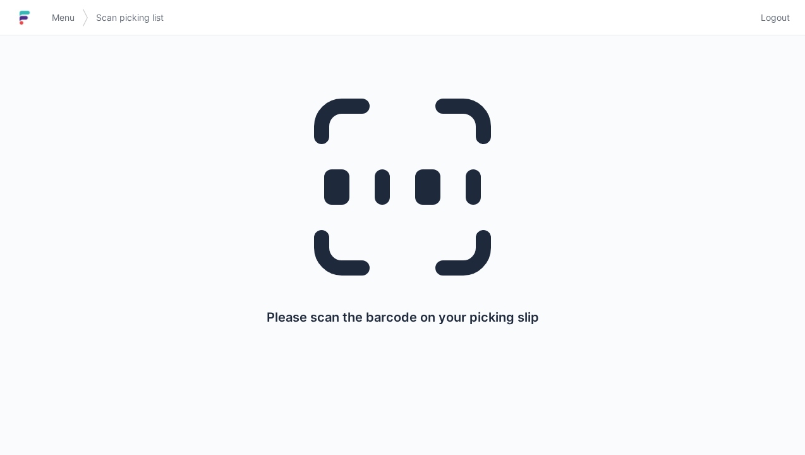
click at [788, 23] on span "Logout" at bounding box center [775, 17] width 29 height 13
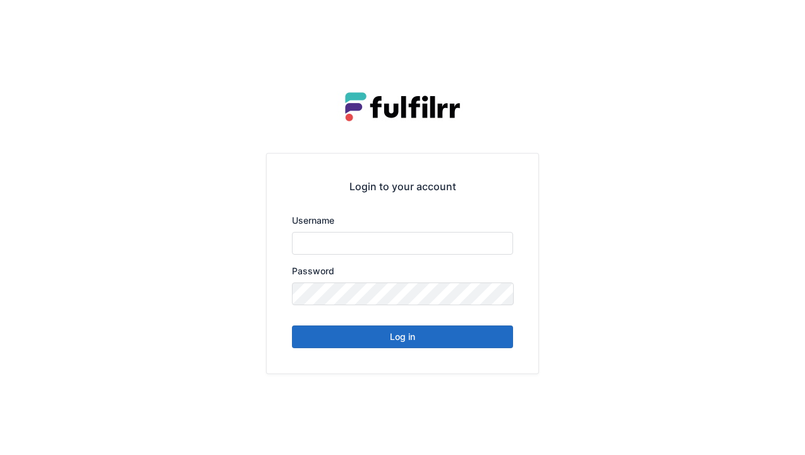
type input "******"
click at [472, 346] on button "Log in" at bounding box center [402, 336] width 221 height 23
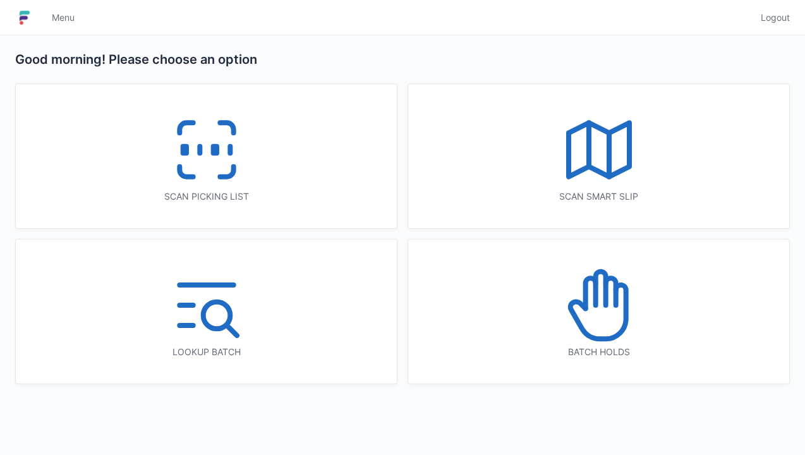
click at [225, 174] on icon at bounding box center [226, 172] width 13 height 10
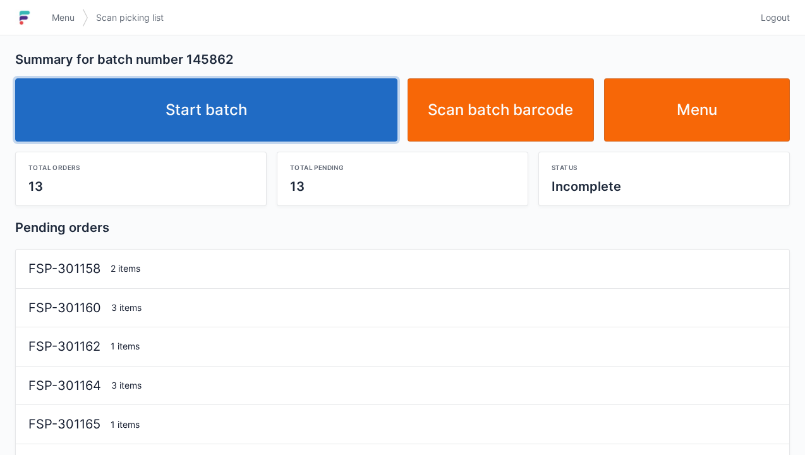
click at [332, 114] on link "Start batch" at bounding box center [206, 109] width 382 height 63
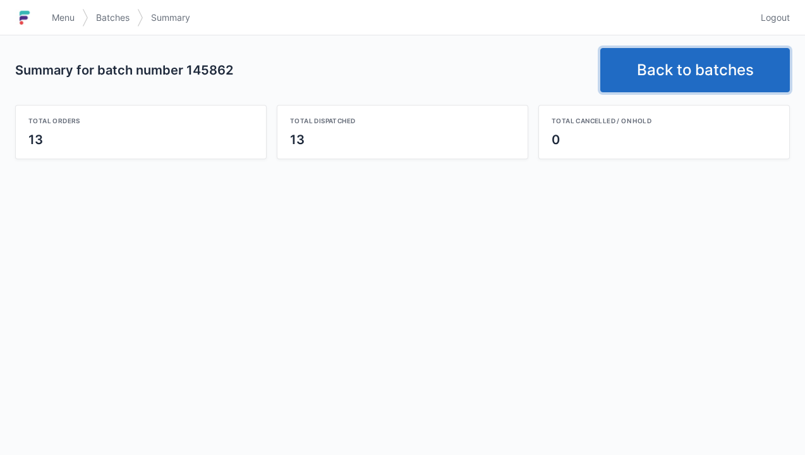
click at [729, 75] on link "Back to batches" at bounding box center [695, 70] width 190 height 44
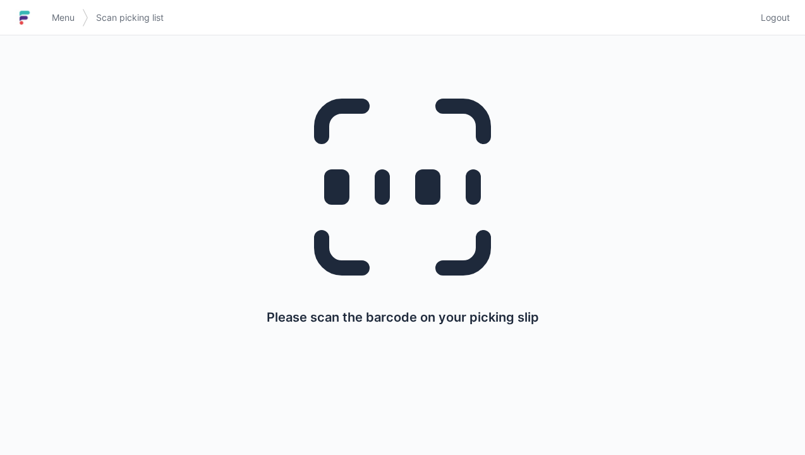
click at [781, 20] on span "Logout" at bounding box center [775, 17] width 29 height 13
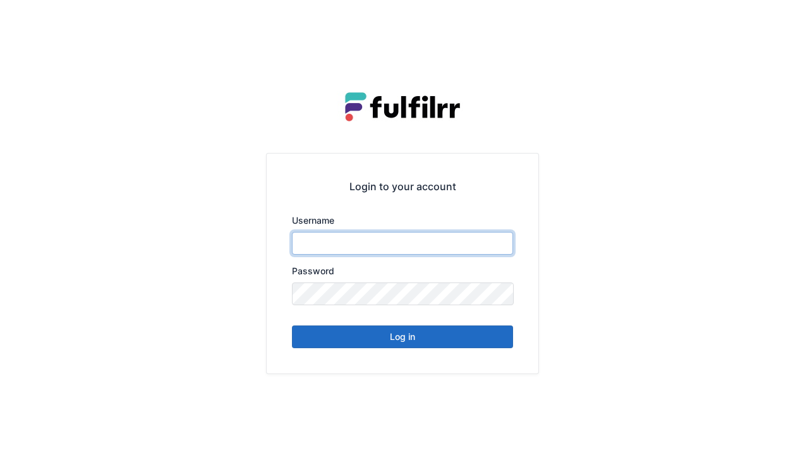
type input "******"
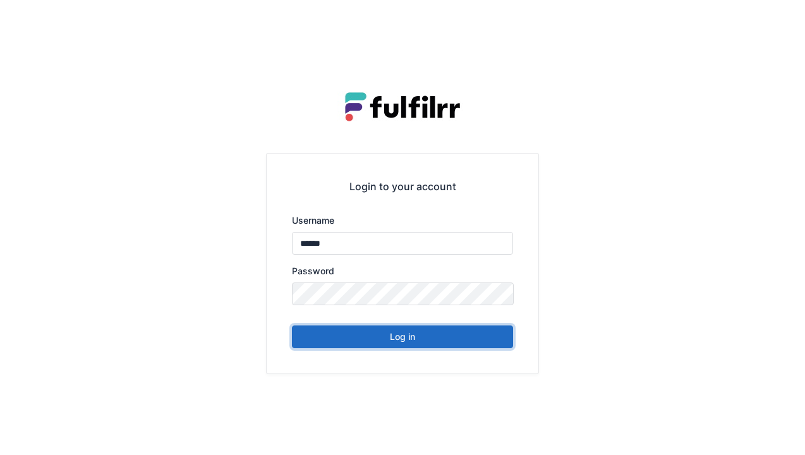
click at [462, 330] on button "Log in" at bounding box center [402, 336] width 221 height 23
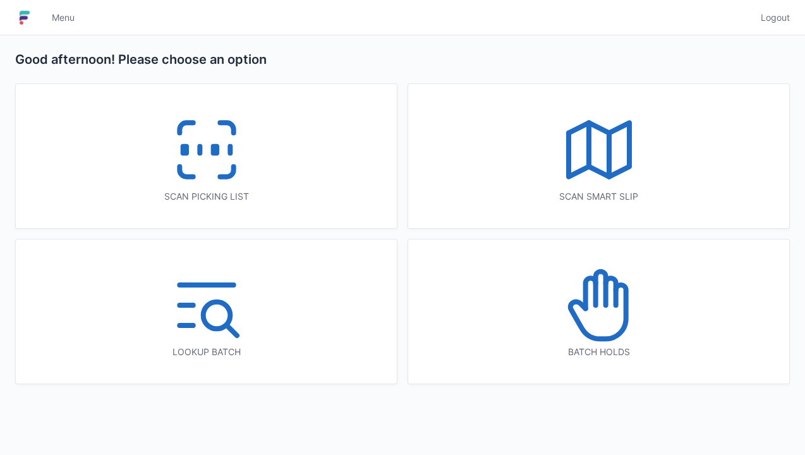
click at [245, 159] on icon at bounding box center [206, 149] width 81 height 81
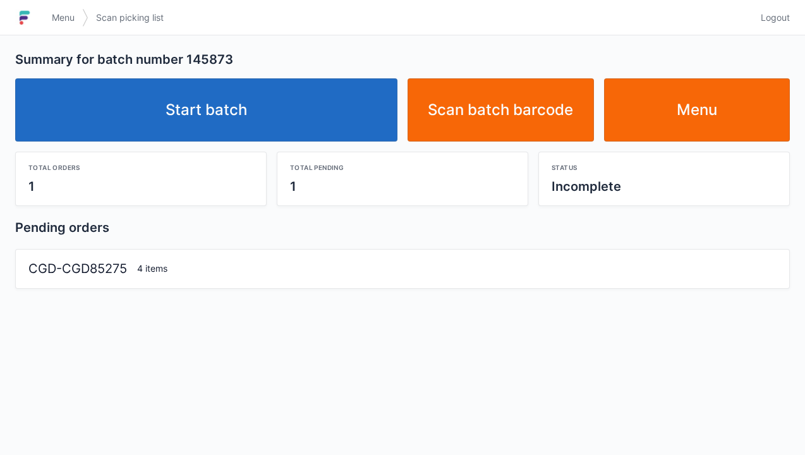
click at [322, 117] on link "Start batch" at bounding box center [206, 109] width 382 height 63
